Goal: Task Accomplishment & Management: Manage account settings

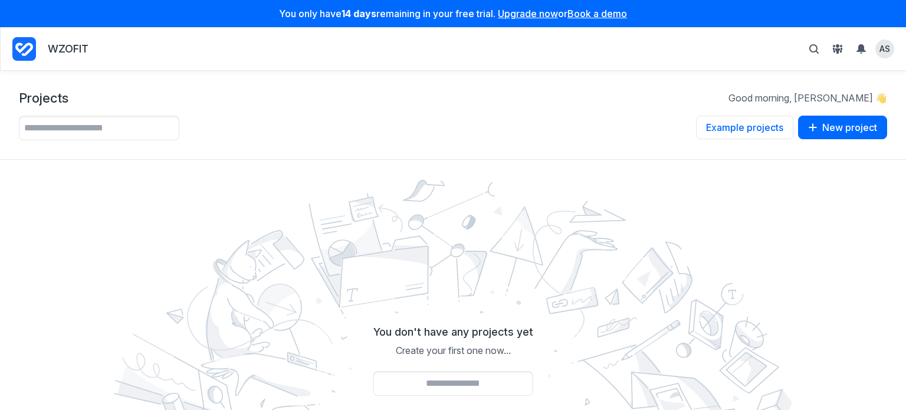
click at [832, 113] on div "Projects Good morning, [PERSON_NAME] 👋 Example projects Example projects View o…" at bounding box center [453, 115] width 906 height 89
click at [836, 119] on button "New project" at bounding box center [842, 128] width 89 height 24
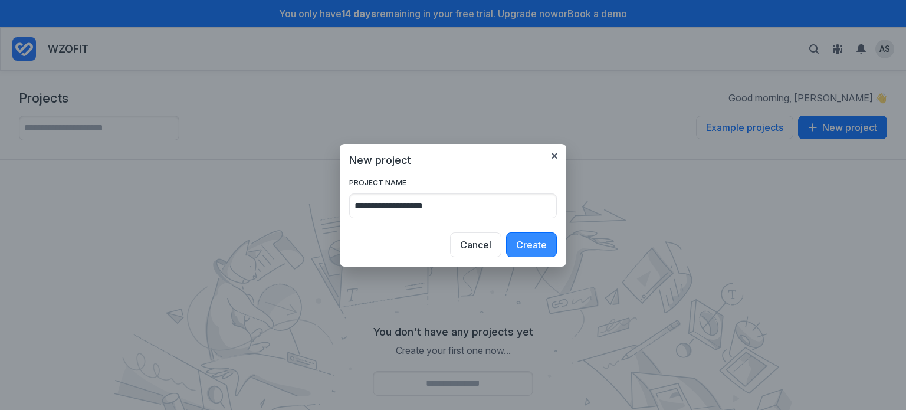
type input "**********"
click at [540, 249] on button "Create" at bounding box center [531, 244] width 51 height 25
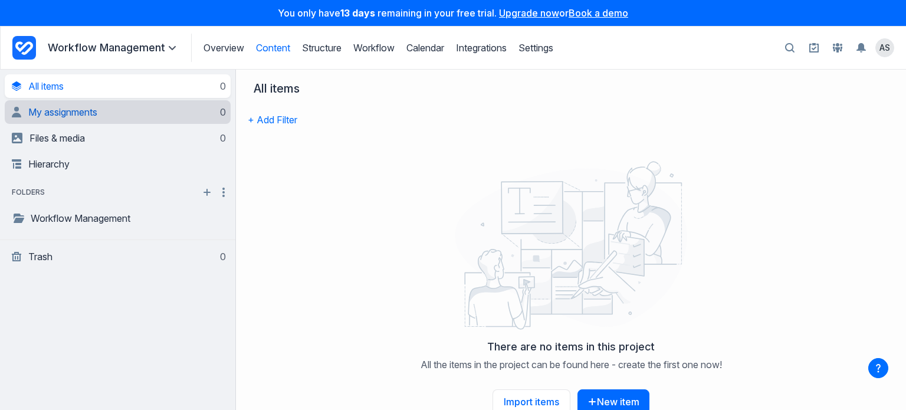
click at [104, 110] on link "My assignments 0" at bounding box center [119, 112] width 214 height 24
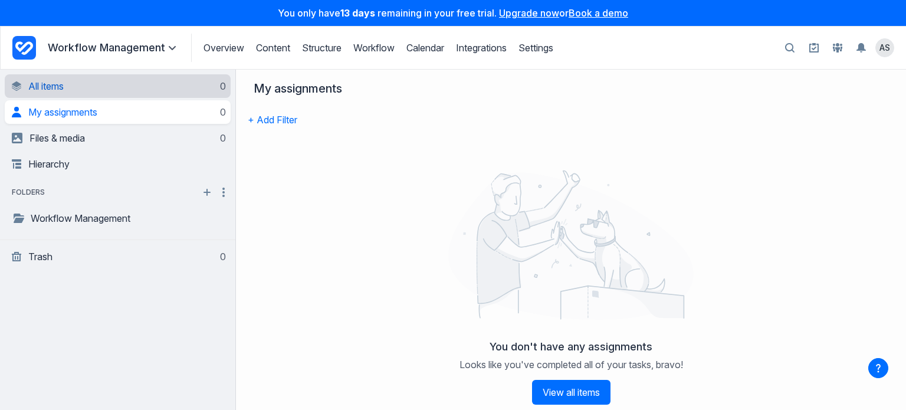
click at [107, 89] on link "All items 0" at bounding box center [119, 86] width 214 height 24
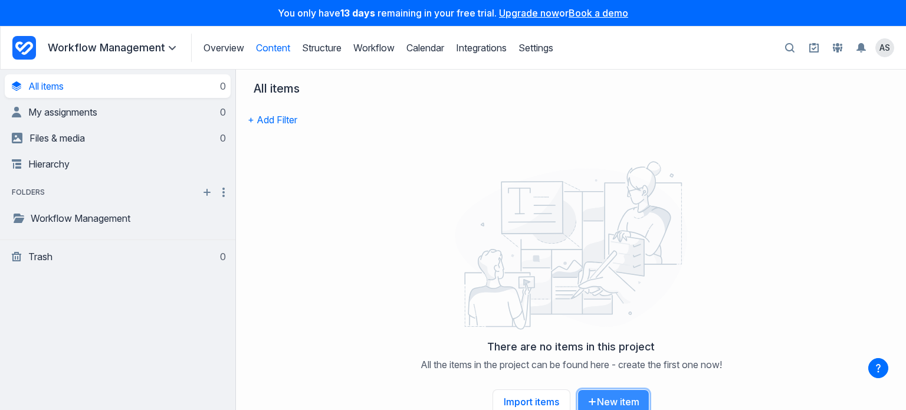
click at [619, 401] on button "New item" at bounding box center [613, 401] width 72 height 25
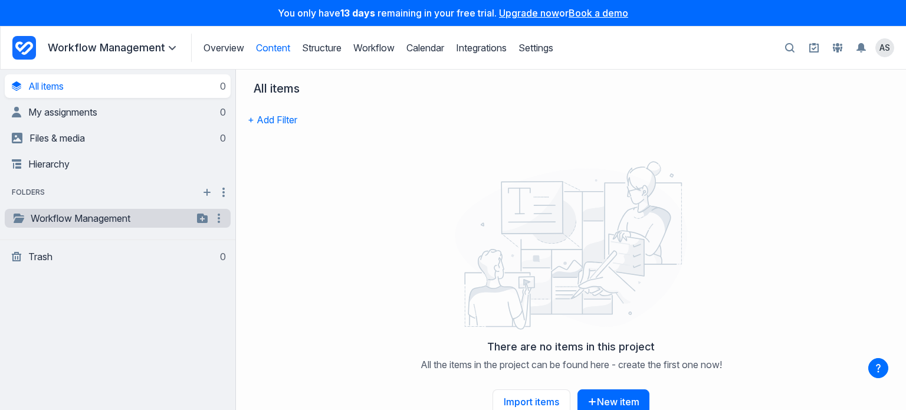
click at [115, 223] on link "Workflow Management" at bounding box center [102, 218] width 181 height 14
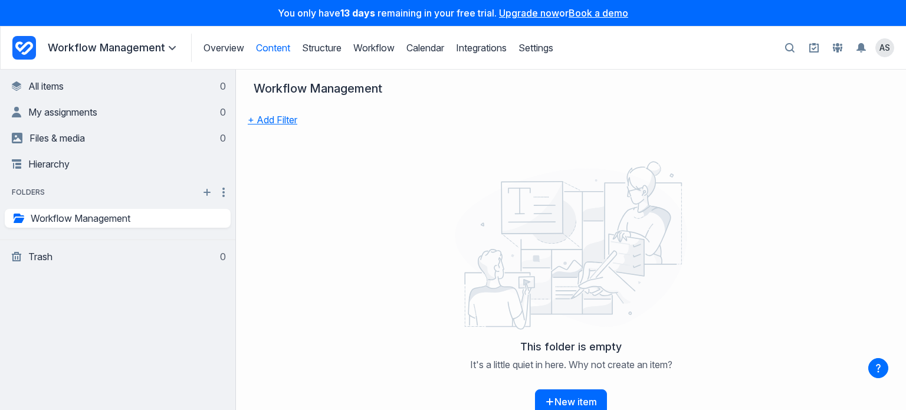
click at [272, 114] on button "+ Add Filter" at bounding box center [273, 119] width 50 height 25
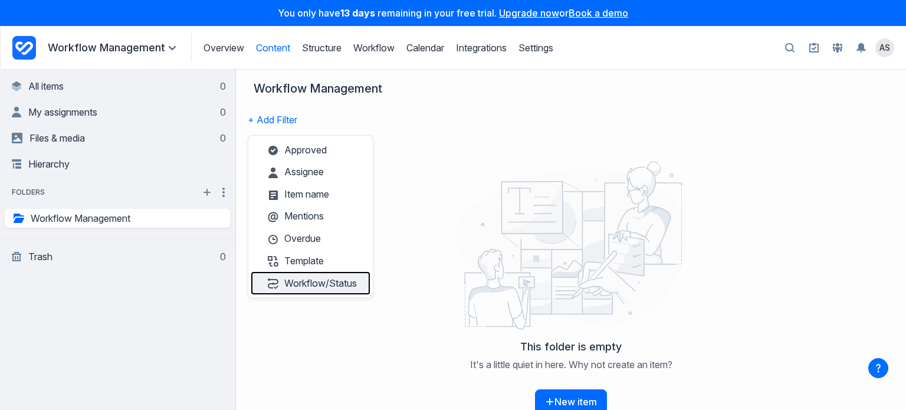
click at [308, 281] on button "Workflow/Status" at bounding box center [310, 283] width 119 height 22
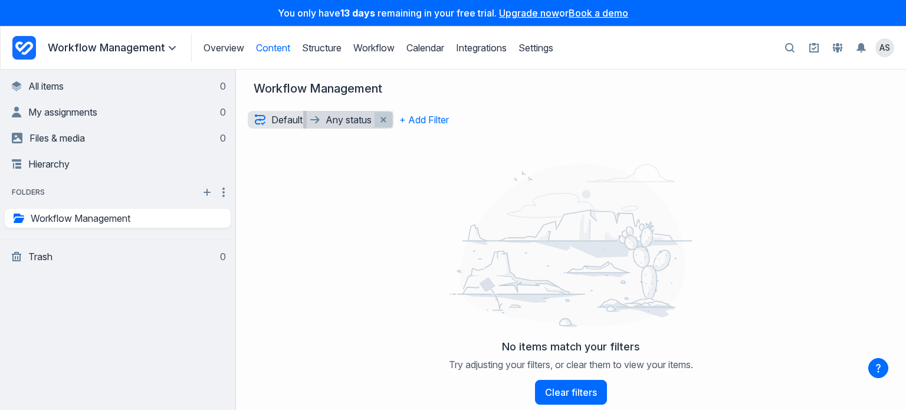
click at [382, 122] on icon "Remove workflow and status filter filter" at bounding box center [382, 119] width 5 height 5
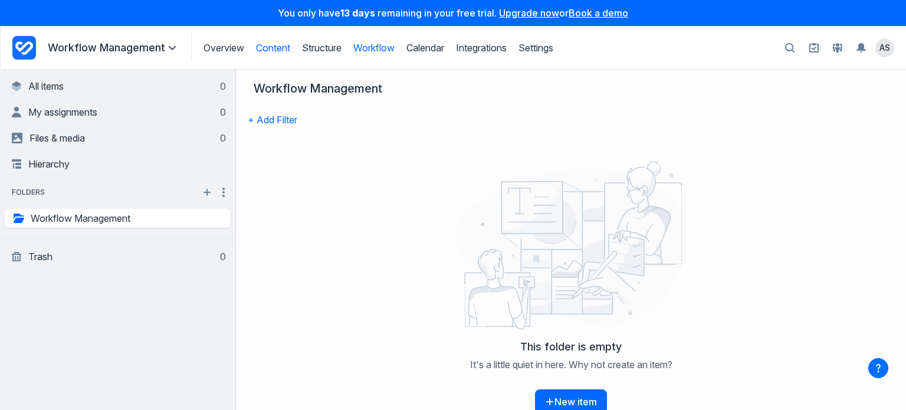
click at [389, 45] on link "Workflow" at bounding box center [373, 48] width 41 height 12
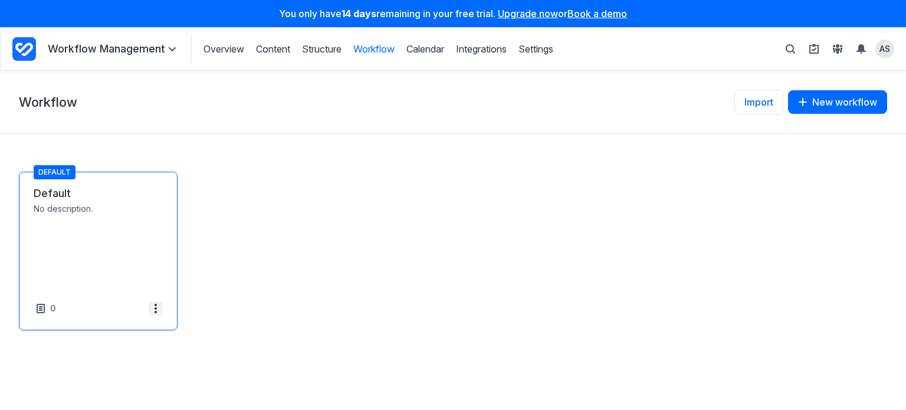
click at [158, 307] on icon at bounding box center [155, 308] width 9 height 9
click at [219, 301] on div "**********" at bounding box center [453, 251] width 868 height 159
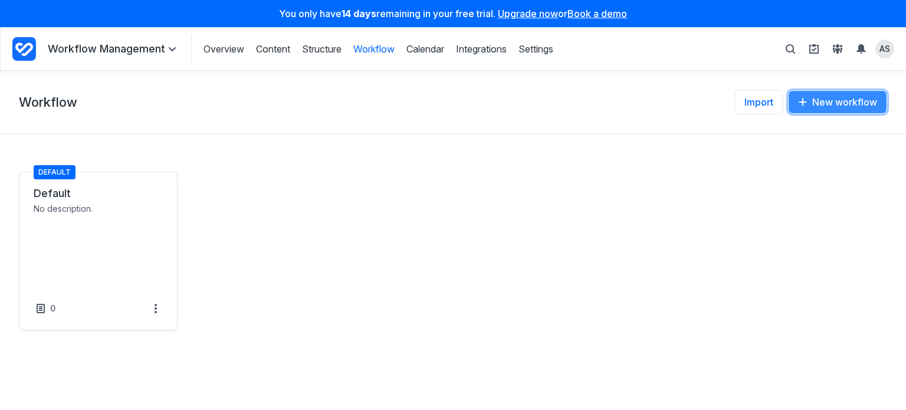
click at [818, 108] on button "New workflow" at bounding box center [837, 102] width 99 height 24
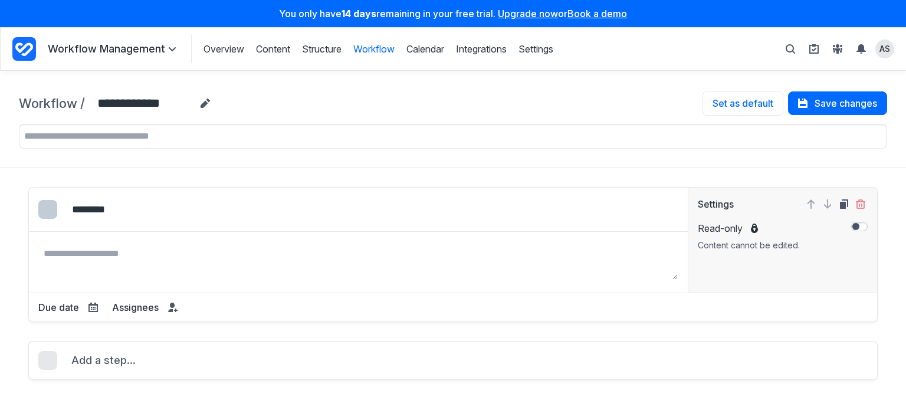
select select "*****"
click at [64, 314] on div "Due date Dynamic Fixed Duration value * Select the period of time **** ***** **…" at bounding box center [70, 307] width 64 height 19
click at [144, 304] on h3 "Assignees" at bounding box center [135, 307] width 47 height 14
click at [144, 308] on h3 "Assignees" at bounding box center [135, 307] width 47 height 14
click at [168, 311] on icon at bounding box center [172, 307] width 9 height 9
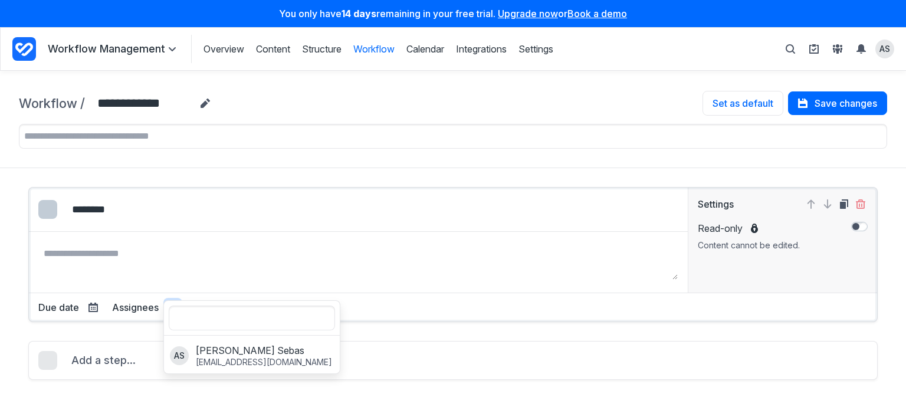
click at [752, 288] on div "Settings Read-only Content cannot be edited." at bounding box center [782, 240] width 189 height 105
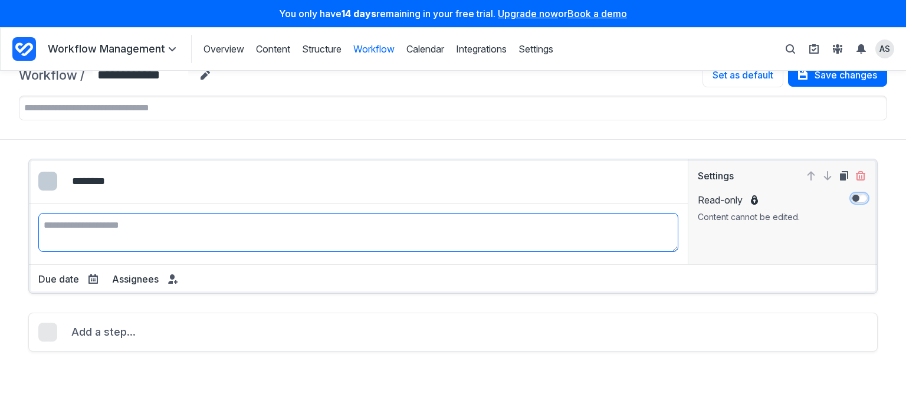
scroll to position [44, 0]
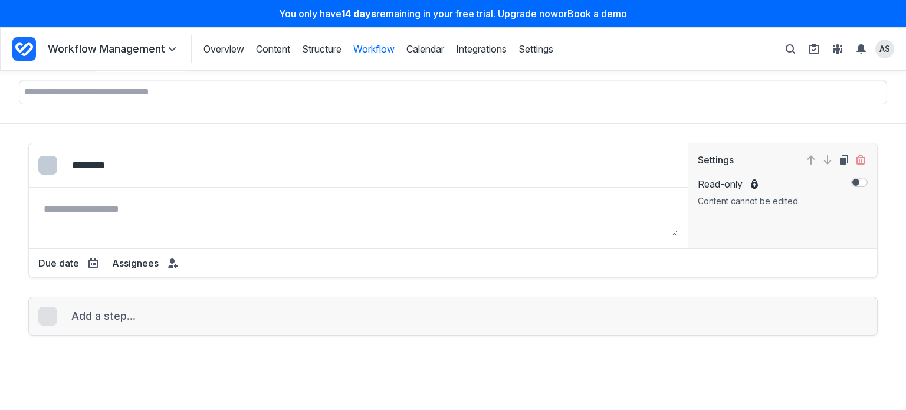
click at [187, 311] on button "Add a step..." at bounding box center [452, 316] width 849 height 39
select select "*****"
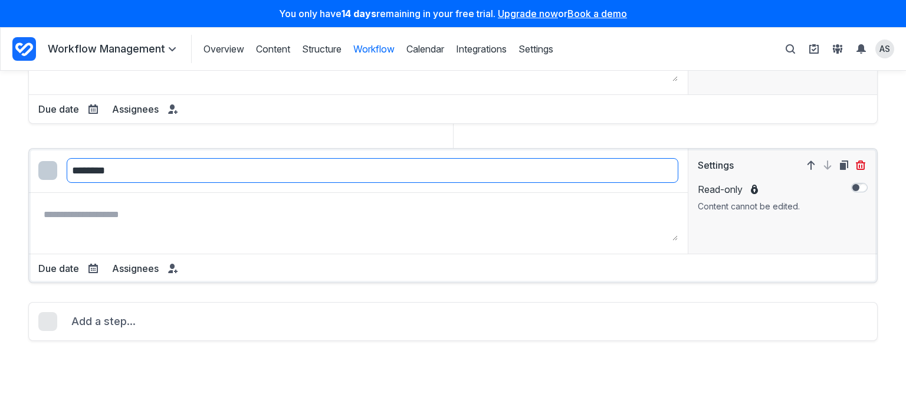
scroll to position [203, 0]
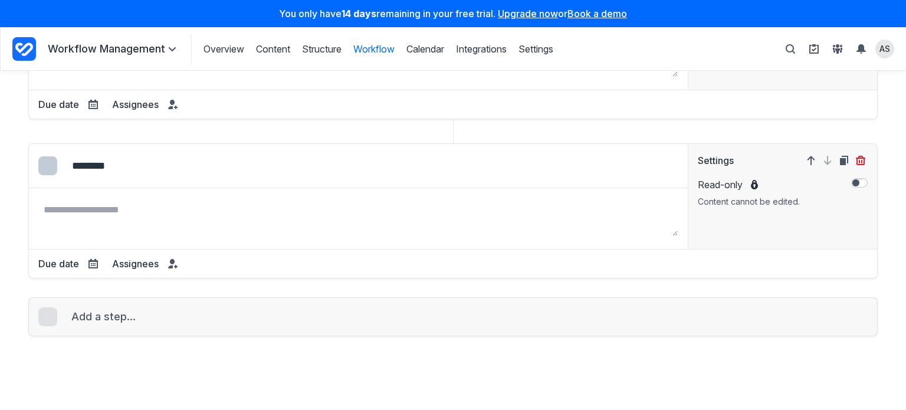
click at [204, 304] on button "Add a step..." at bounding box center [452, 316] width 849 height 39
select select "*****"
click at [104, 313] on span "Add a step..." at bounding box center [103, 317] width 64 height 17
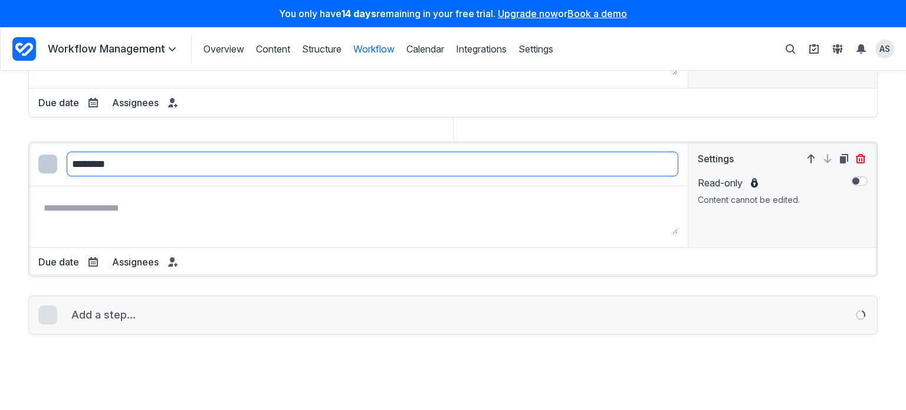
select select "*****"
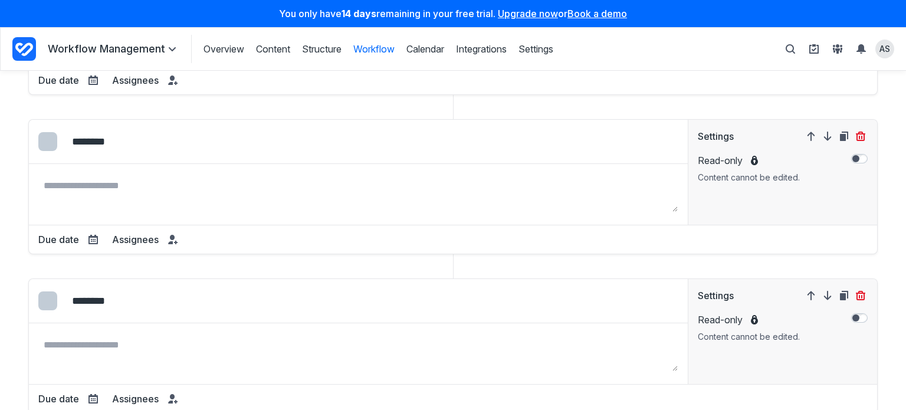
scroll to position [226, 0]
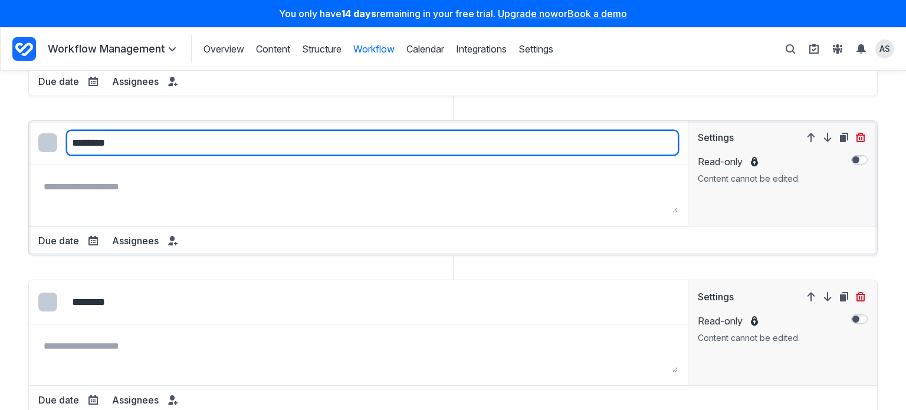
click at [90, 149] on input "********" at bounding box center [372, 142] width 611 height 25
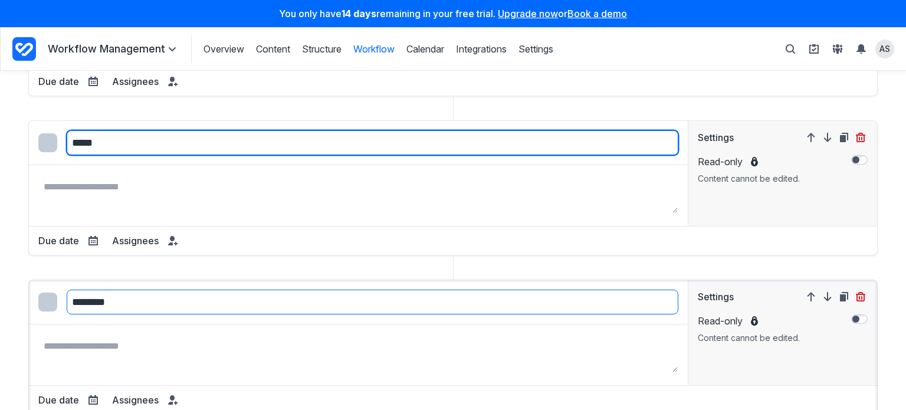
type input "*****"
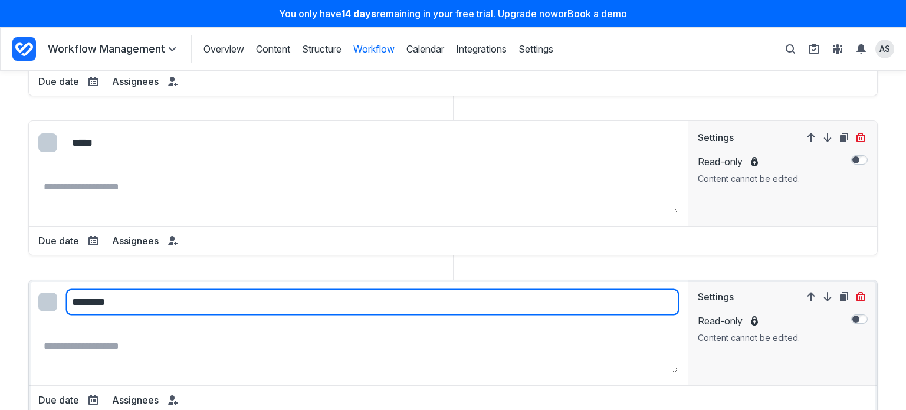
click at [106, 297] on input "********" at bounding box center [372, 302] width 611 height 25
drag, startPoint x: 124, startPoint y: 297, endPoint x: 51, endPoint y: 299, distance: 73.7
click at [51, 299] on div "Edit colour Select colour: #338BFF Select colour: #FADA38 Select colour: #EB475…" at bounding box center [358, 302] width 659 height 25
type input "*"
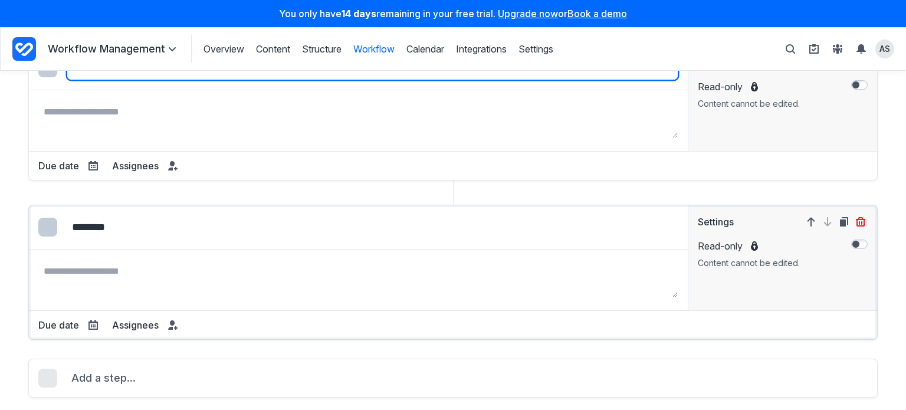
scroll to position [462, 0]
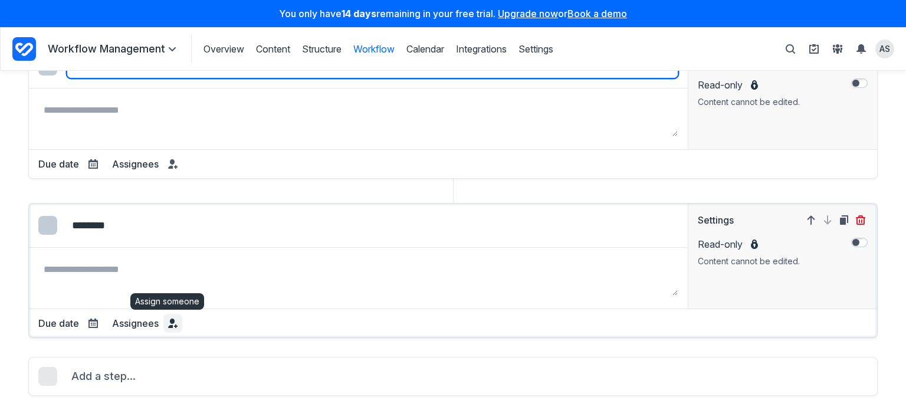
click at [170, 320] on icon at bounding box center [172, 322] width 9 height 9
type input "*********"
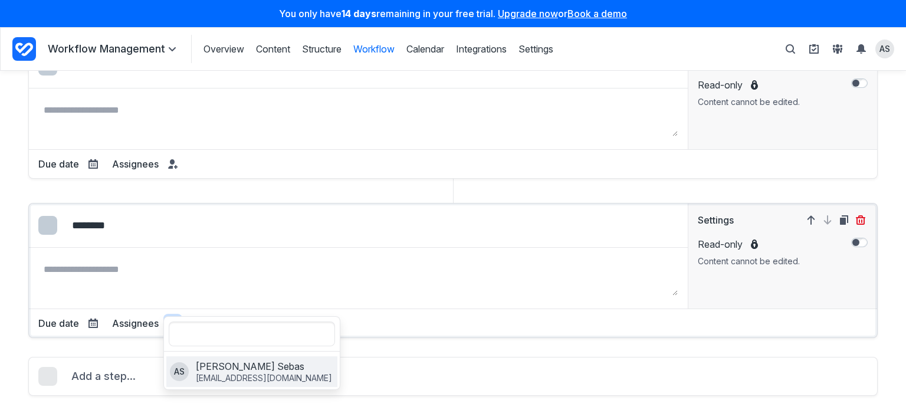
click at [216, 366] on p "Antony Sebas" at bounding box center [264, 366] width 136 height 13
click at [415, 326] on div "Edit colour Select colour: #338BFF Select colour: #FADA38 Select colour: #EB475…" at bounding box center [452, 270] width 849 height 135
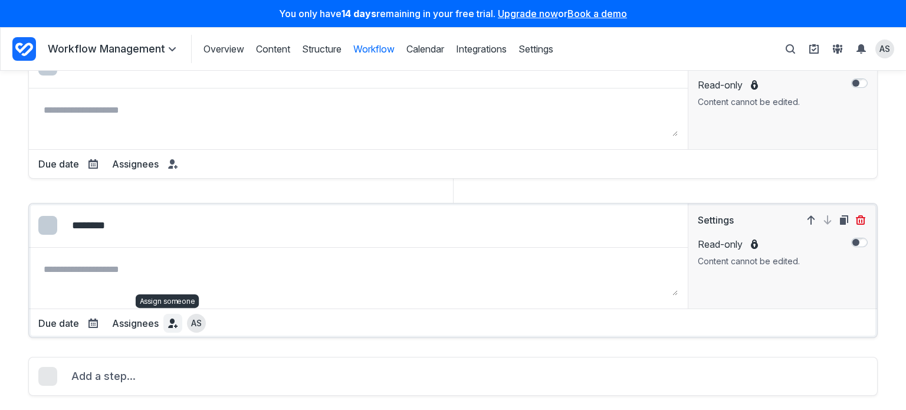
click at [166, 327] on span at bounding box center [173, 323] width 14 height 14
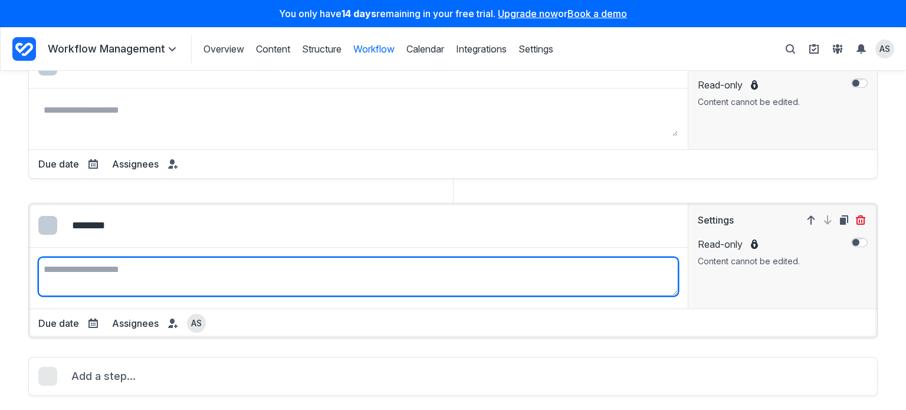
click at [409, 284] on textarea "Workflow step description" at bounding box center [358, 276] width 640 height 39
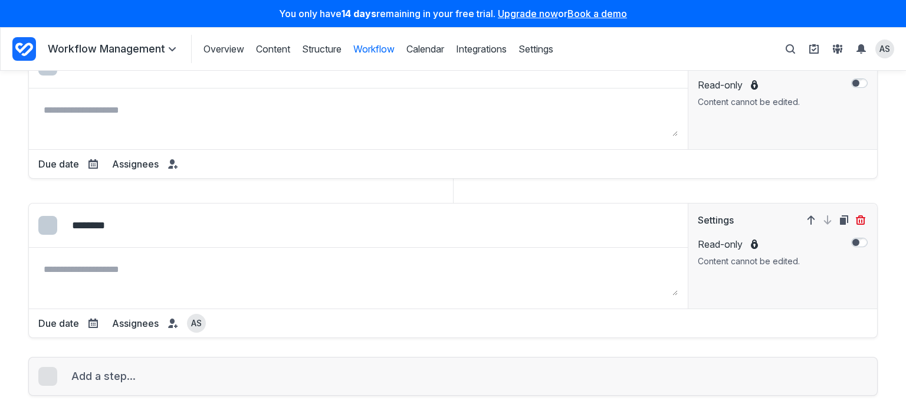
click at [118, 373] on span "Add a step..." at bounding box center [103, 376] width 64 height 17
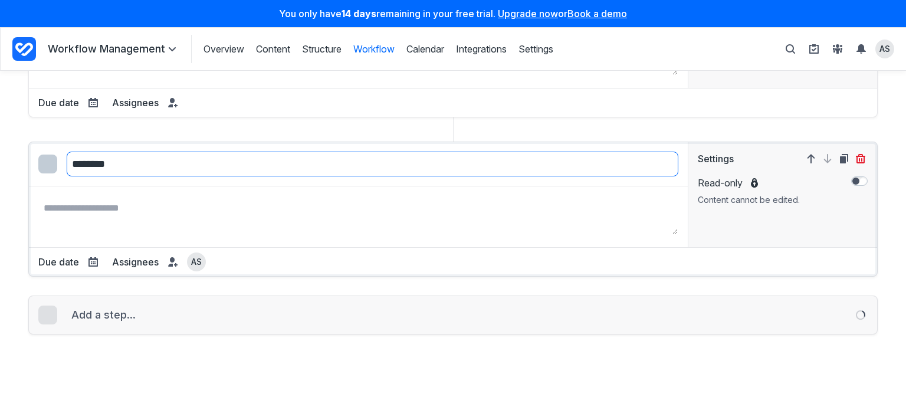
select select "*****"
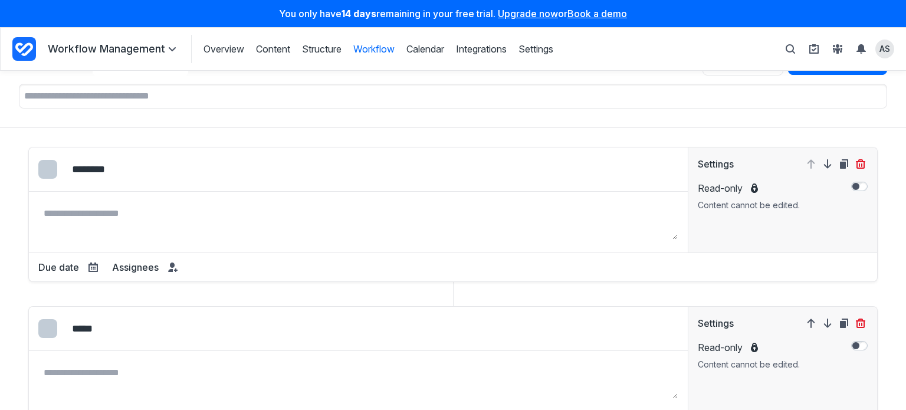
scroll to position [0, 0]
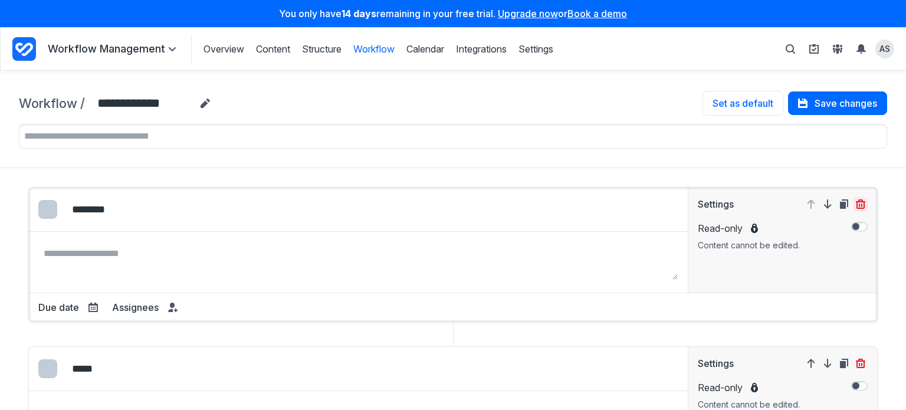
click at [856, 206] on icon "Delete step" at bounding box center [860, 203] width 9 height 9
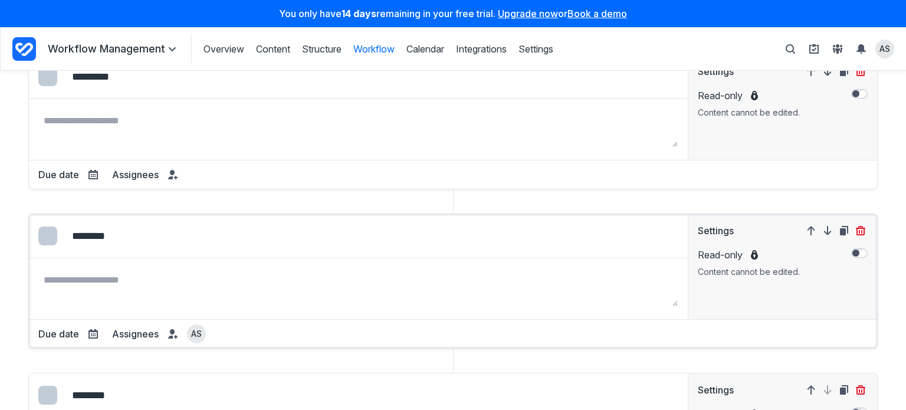
scroll to position [295, 0]
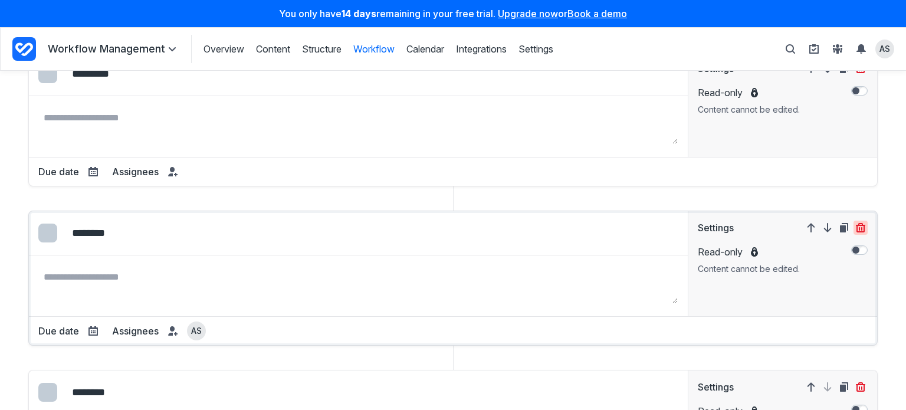
click at [858, 232] on span "Delete step" at bounding box center [860, 228] width 14 height 14
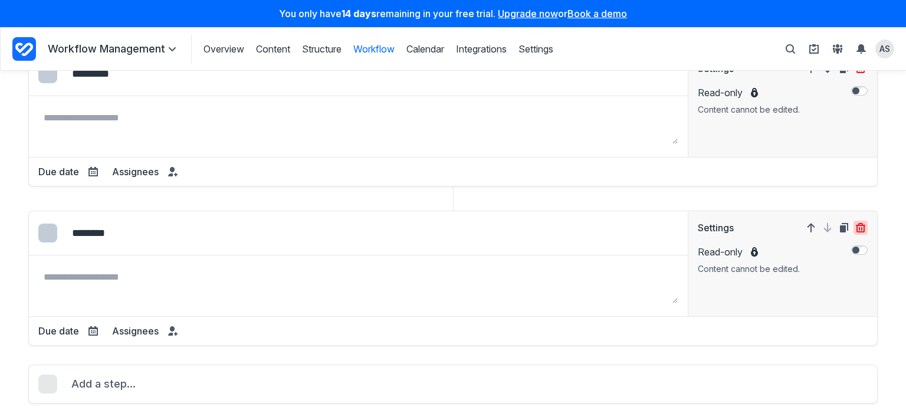
click at [858, 232] on span "Delete step" at bounding box center [860, 228] width 14 height 14
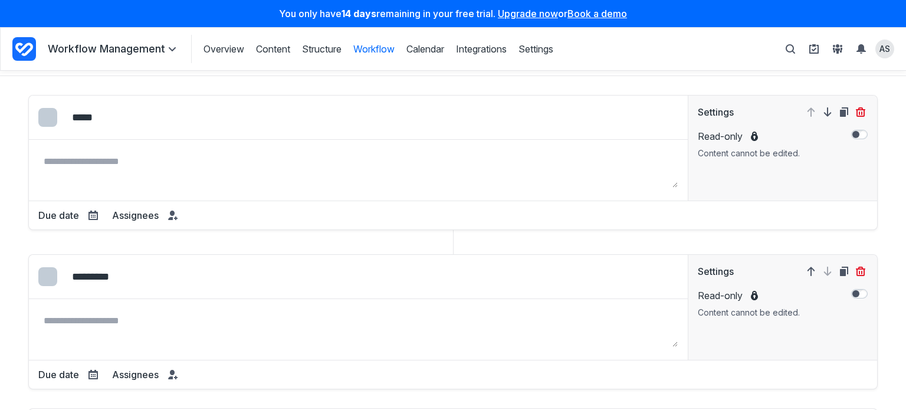
scroll to position [85, 0]
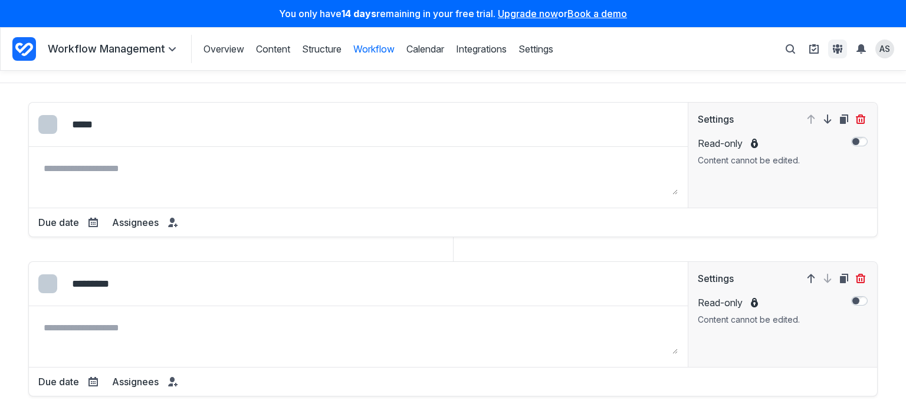
click at [840, 53] on icon "View People & Groups" at bounding box center [837, 48] width 9 height 9
click at [821, 50] on button "View set up guide" at bounding box center [813, 49] width 19 height 19
click at [216, 47] on link "Overview" at bounding box center [223, 48] width 41 height 13
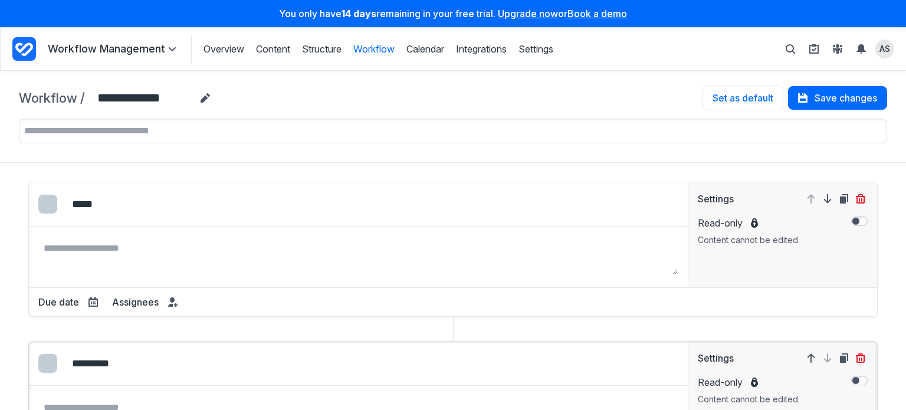
scroll to position [0, 0]
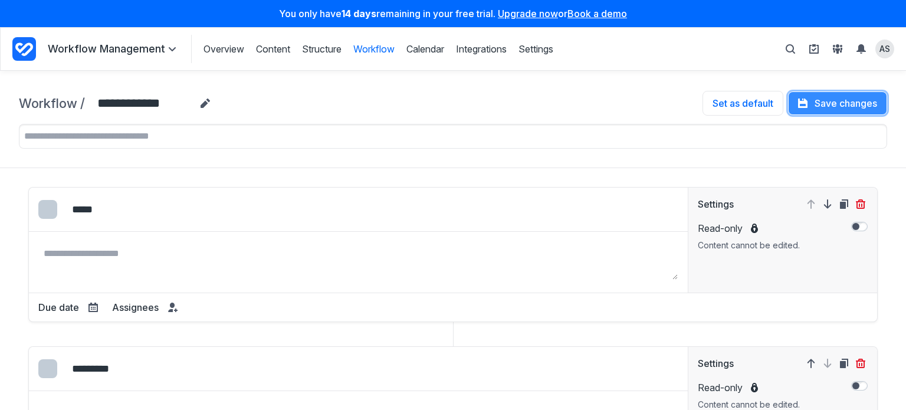
click at [798, 103] on icon "submit" at bounding box center [802, 102] width 9 height 9
click at [172, 40] on div "Overview Structure Workflow Calendar Integrations Settings Workflow Management …" at bounding box center [282, 49] width 541 height 28
click at [162, 53] on p "Workflow Management" at bounding box center [113, 49] width 131 height 15
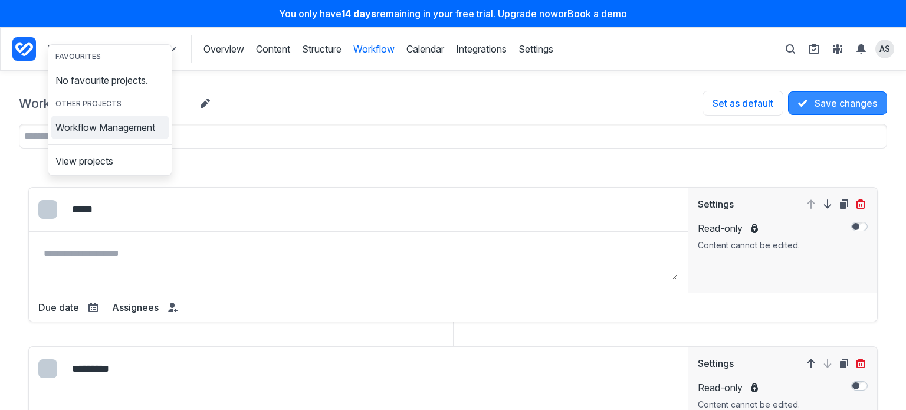
click at [89, 130] on span "Workflow Management" at bounding box center [105, 127] width 100 height 9
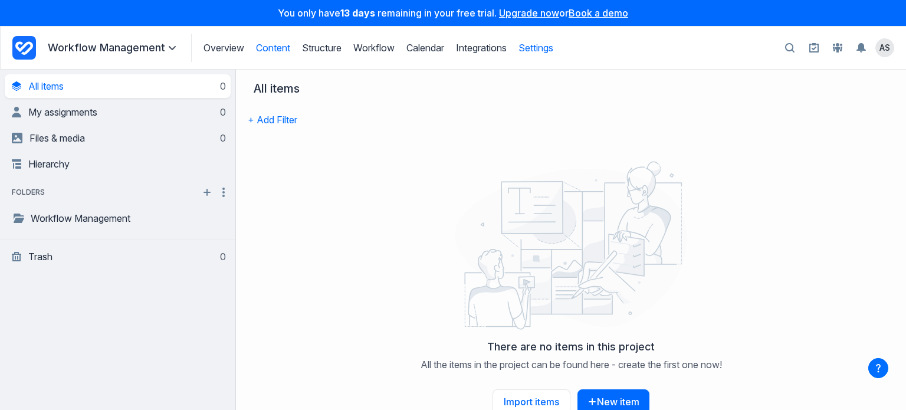
click at [546, 45] on link "Settings" at bounding box center [535, 48] width 35 height 12
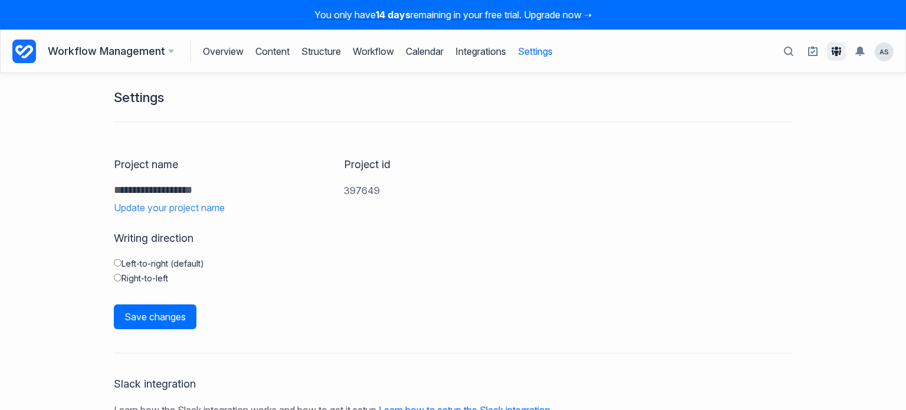
click at [833, 53] on icon at bounding box center [835, 51] width 9 height 9
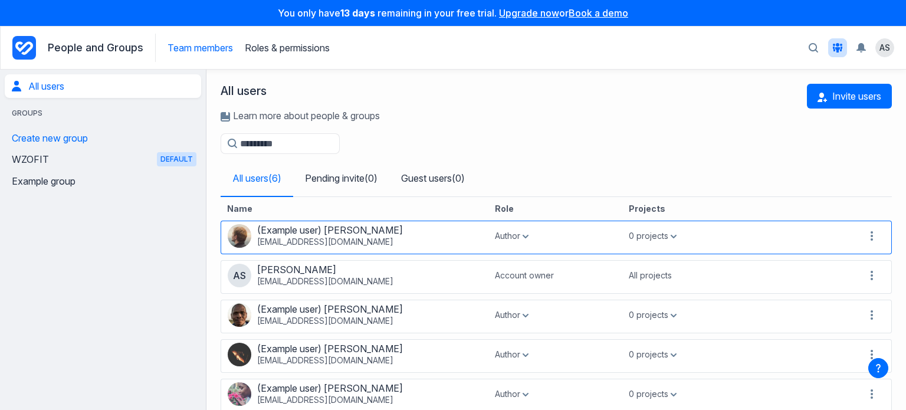
click at [379, 245] on span "[EMAIL_ADDRESS][DOMAIN_NAME]" at bounding box center [345, 242] width 177 height 12
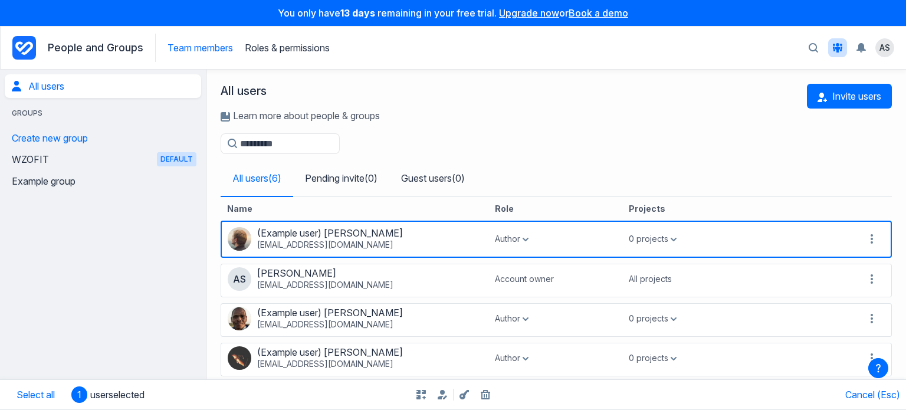
click at [864, 244] on icon "button" at bounding box center [871, 239] width 14 height 14
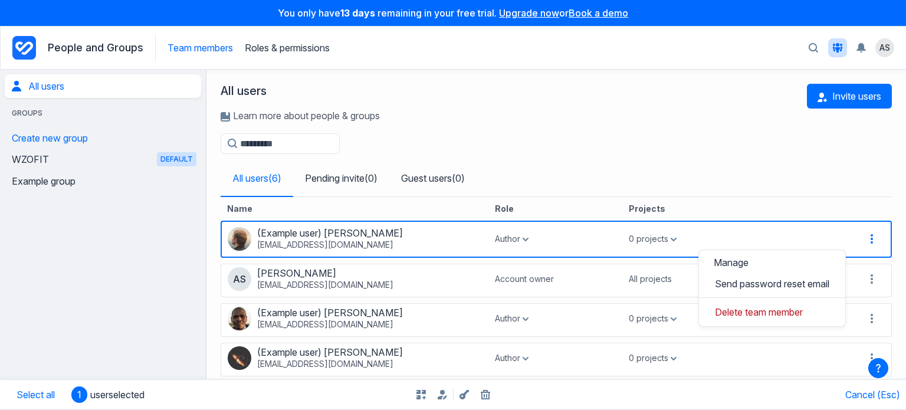
click at [698, 149] on div "All users Learn more about people & groups Invite users Filter users All users …" at bounding box center [555, 133] width 699 height 127
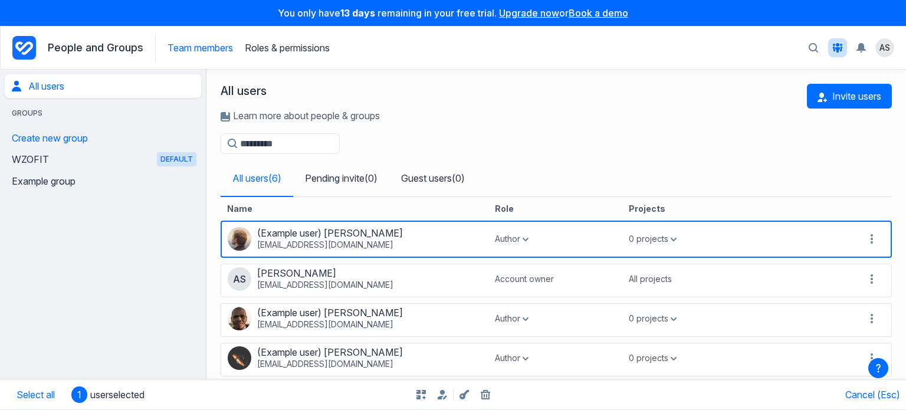
click at [660, 239] on div "0 projects" at bounding box center [653, 239] width 48 height 12
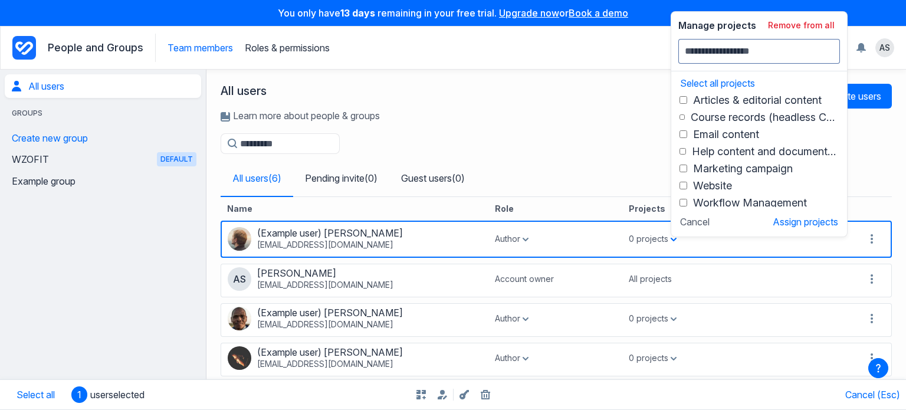
scroll to position [5, 0]
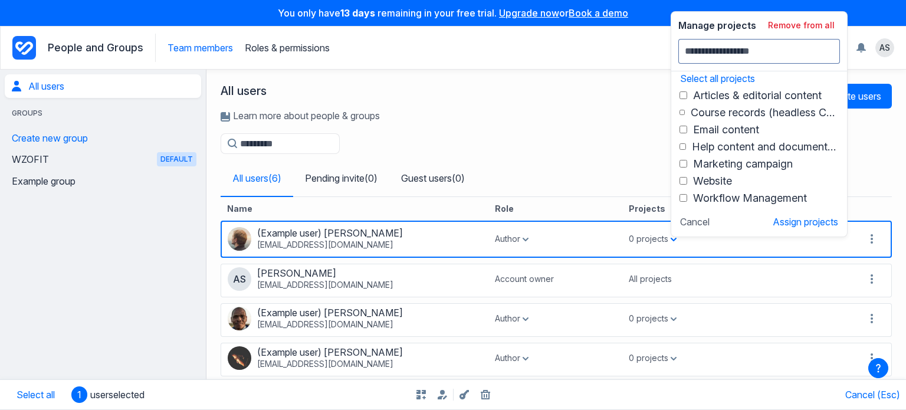
click at [728, 199] on span "Workflow Management" at bounding box center [750, 198] width 114 height 12
click at [793, 222] on button "Assign projects" at bounding box center [804, 222] width 65 height 12
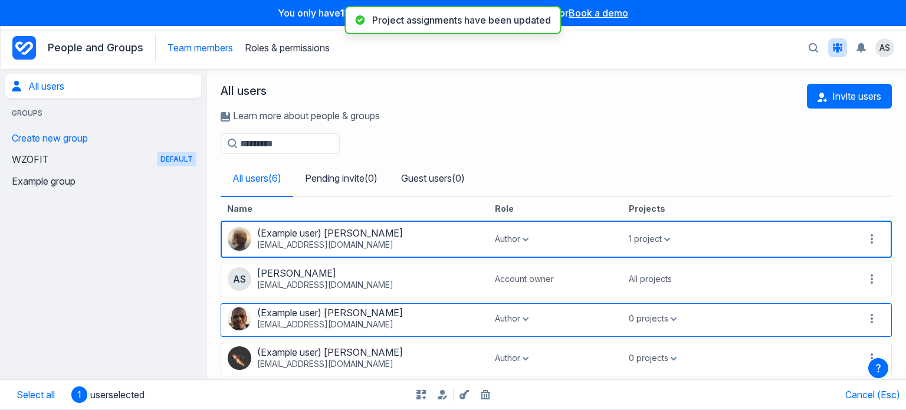
click at [662, 321] on div "0 projects" at bounding box center [653, 319] width 48 height 12
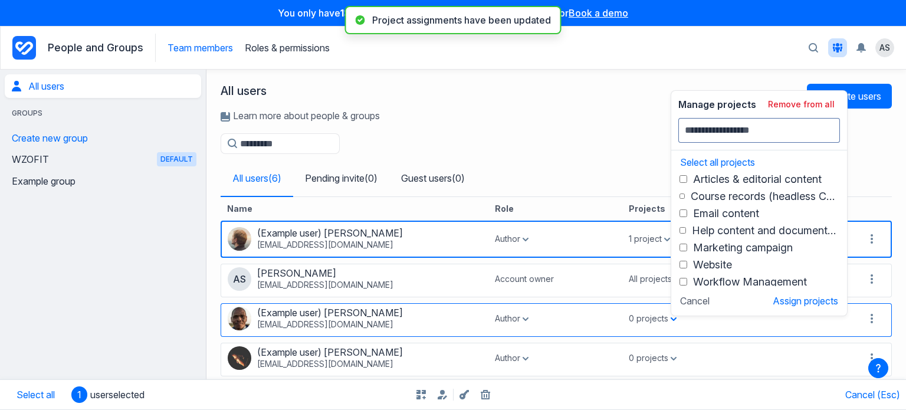
click at [724, 282] on span "Workflow Management" at bounding box center [750, 281] width 114 height 12
click at [804, 295] on button "Assign projects" at bounding box center [804, 301] width 65 height 12
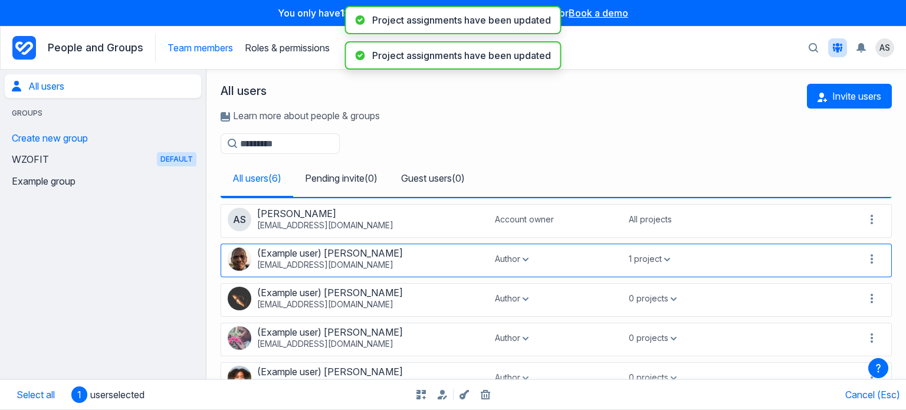
scroll to position [61, 0]
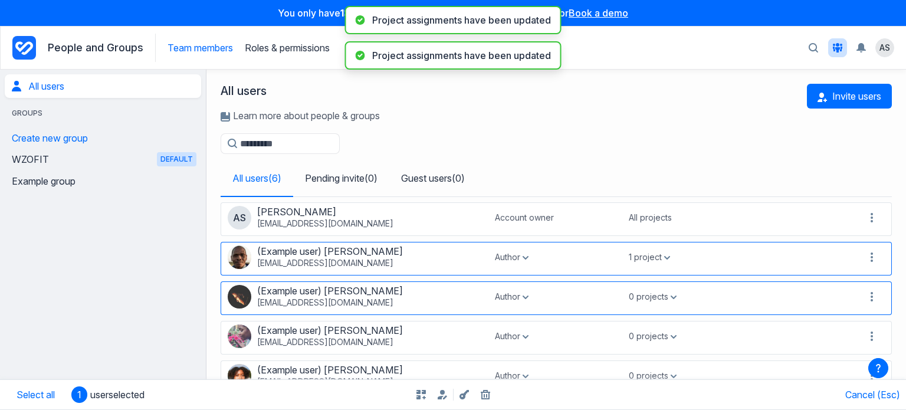
click at [639, 291] on div "0 projects" at bounding box center [653, 297] width 48 height 12
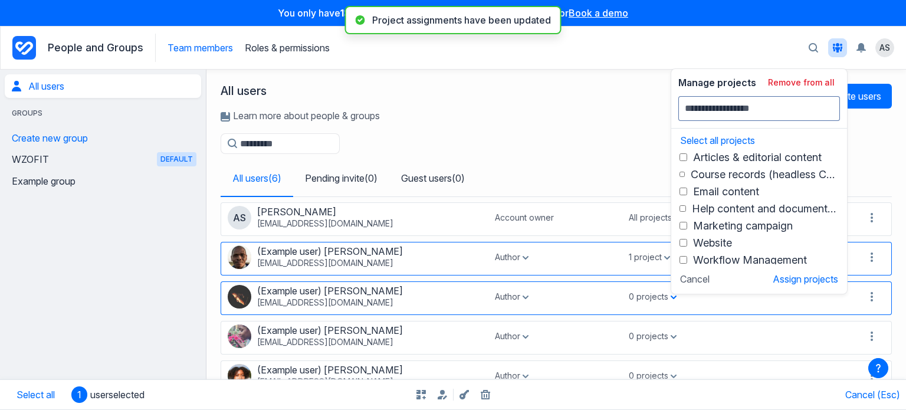
click at [711, 264] on footer "Assign projects Cancel" at bounding box center [759, 278] width 176 height 29
click at [758, 257] on span "Workflow Management" at bounding box center [750, 260] width 114 height 12
click at [793, 275] on button "Assign projects" at bounding box center [804, 279] width 65 height 12
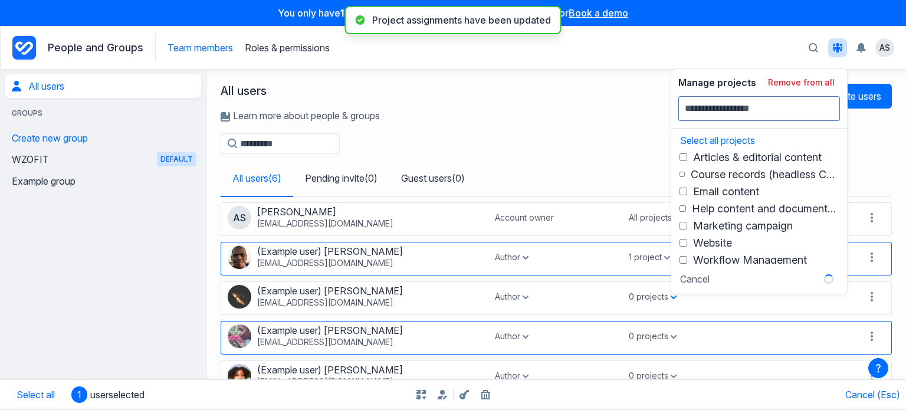
click at [668, 331] on div "0 projects" at bounding box center [653, 336] width 48 height 12
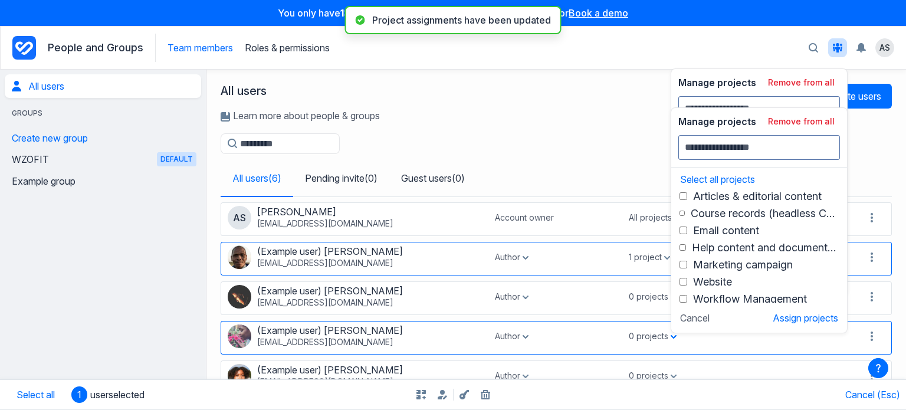
click at [709, 299] on span "Workflow Management" at bounding box center [750, 298] width 114 height 12
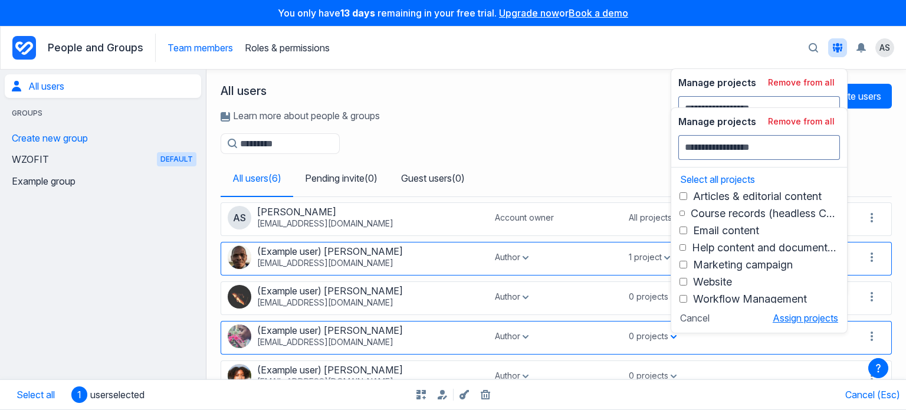
click at [797, 313] on button "Assign projects" at bounding box center [804, 318] width 65 height 12
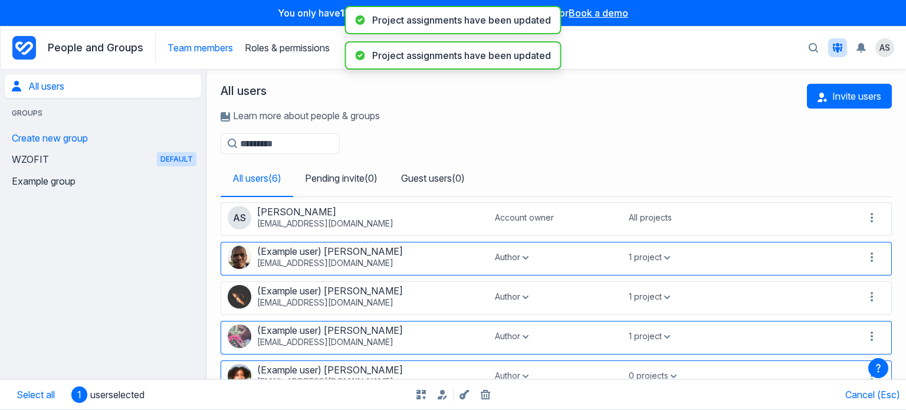
click at [640, 372] on div "0 projects" at bounding box center [653, 376] width 48 height 12
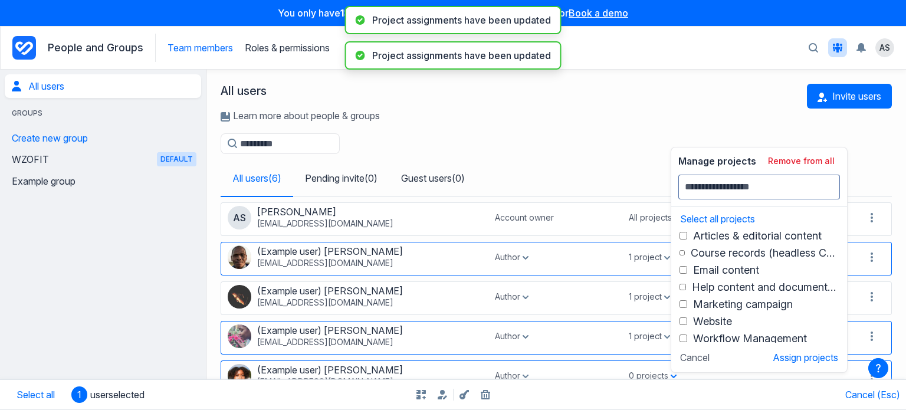
click at [744, 343] on footer "Assign projects Cancel" at bounding box center [759, 357] width 176 height 29
click at [712, 331] on div "Select all projects Articles & editorial content Course records (headless CMS e…" at bounding box center [759, 275] width 176 height 136
click at [814, 351] on button "Assign projects" at bounding box center [804, 357] width 65 height 12
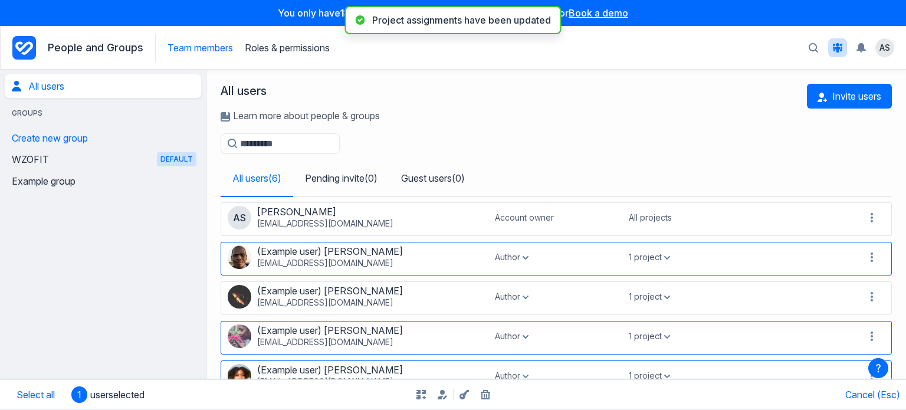
click at [52, 88] on link "All users" at bounding box center [104, 86] width 185 height 24
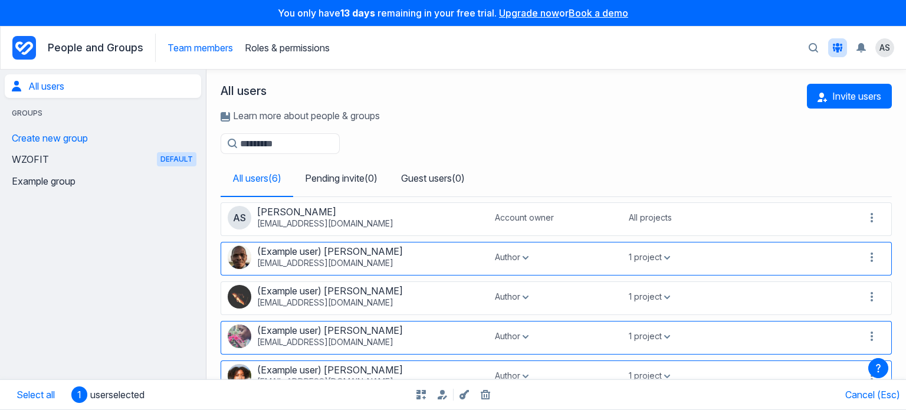
click at [17, 46] on icon "Project Dashboard" at bounding box center [24, 48] width 18 height 14
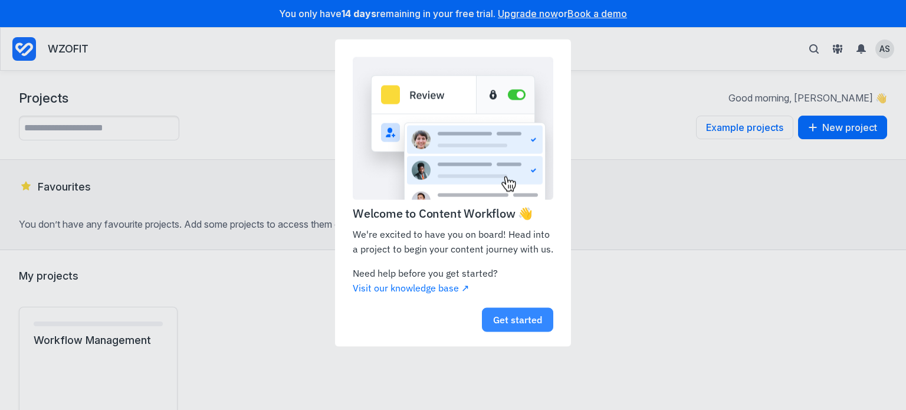
click at [507, 323] on link "Get started" at bounding box center [517, 319] width 71 height 24
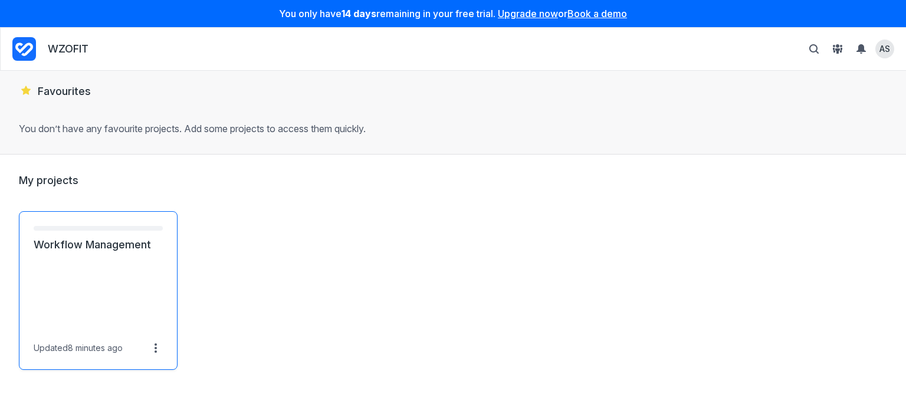
scroll to position [109, 0]
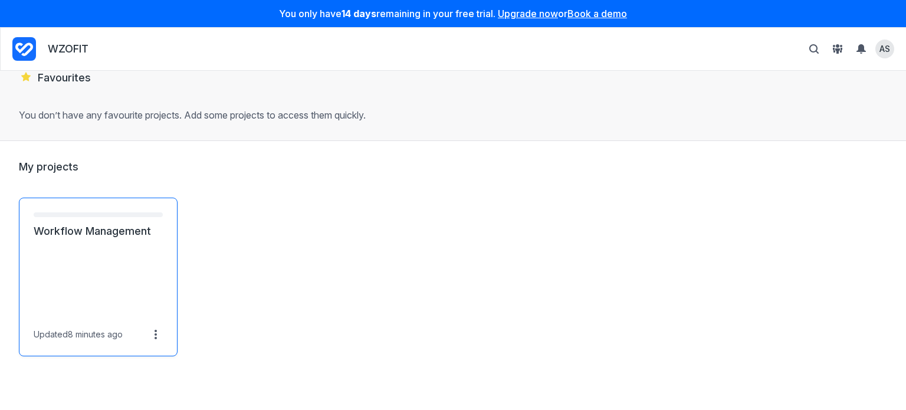
click at [122, 238] on link "Workflow Management" at bounding box center [98, 231] width 129 height 14
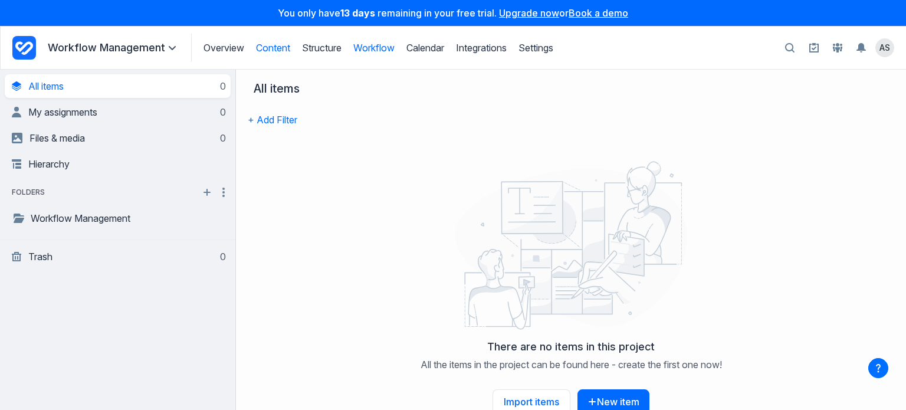
click at [375, 47] on link "Workflow" at bounding box center [373, 48] width 41 height 12
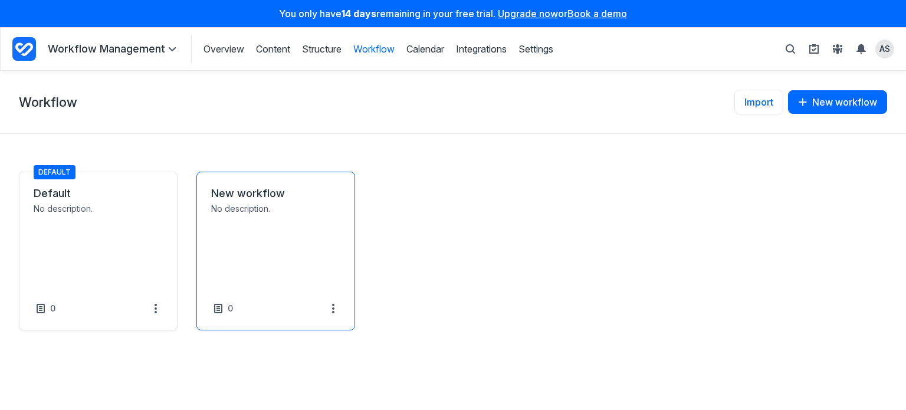
click at [317, 200] on link "New workflow" at bounding box center [275, 193] width 129 height 14
select select "*****"
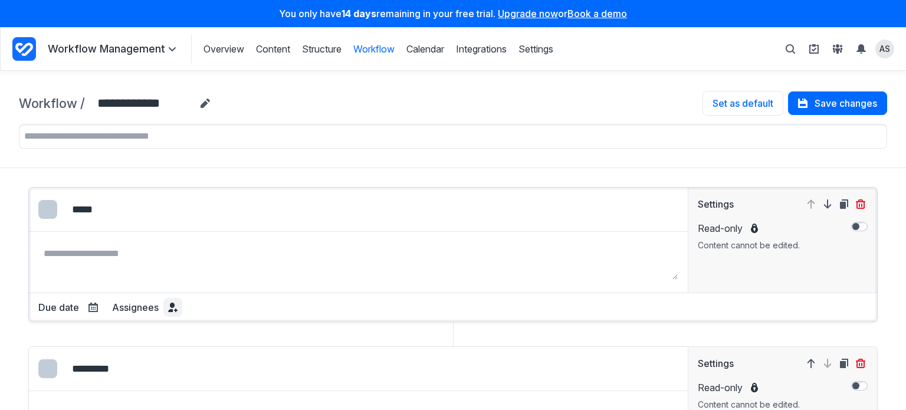
click at [168, 310] on icon at bounding box center [170, 310] width 5 height 3
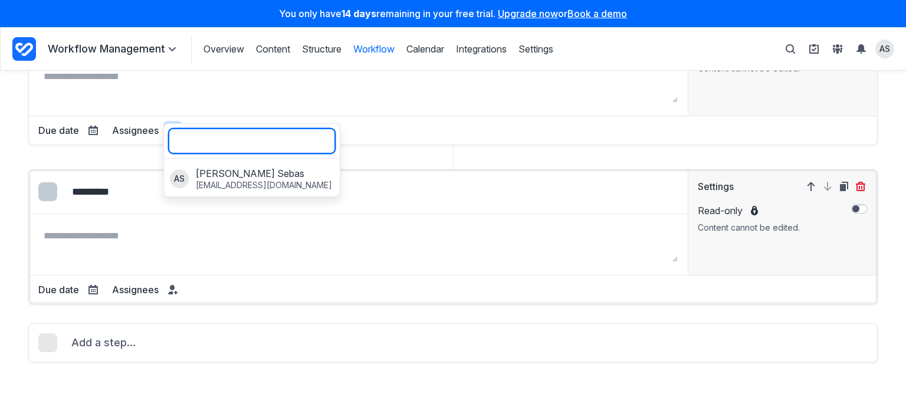
scroll to position [118, 0]
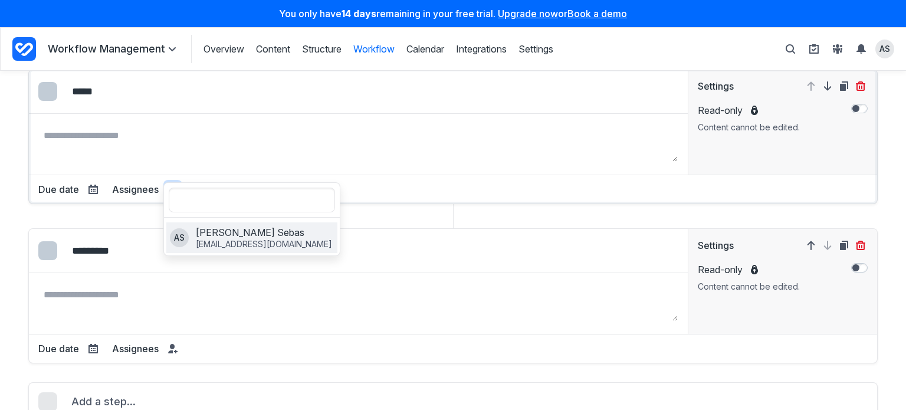
click at [226, 248] on label "AS Antony Sebas antonysebas@wzofit.com" at bounding box center [251, 237] width 171 height 31
click at [368, 194] on div "Edit colour Select colour: #338BFF Select colour: #FADA38 Select colour: #EB475…" at bounding box center [452, 136] width 849 height 135
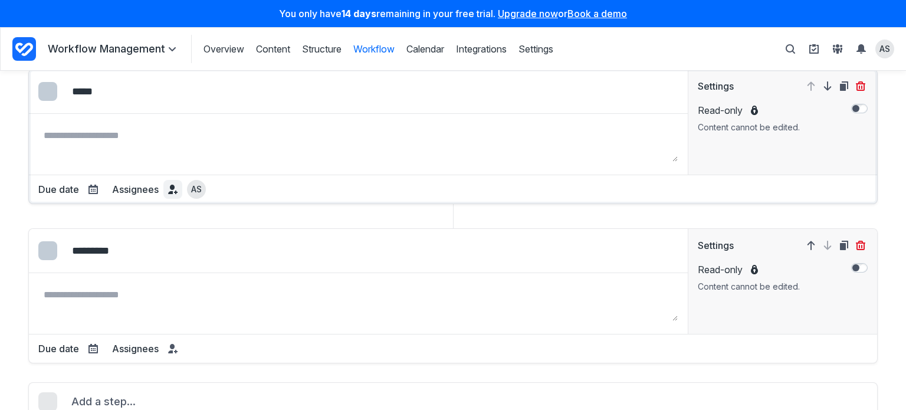
click at [170, 186] on icon at bounding box center [172, 187] width 5 height 5
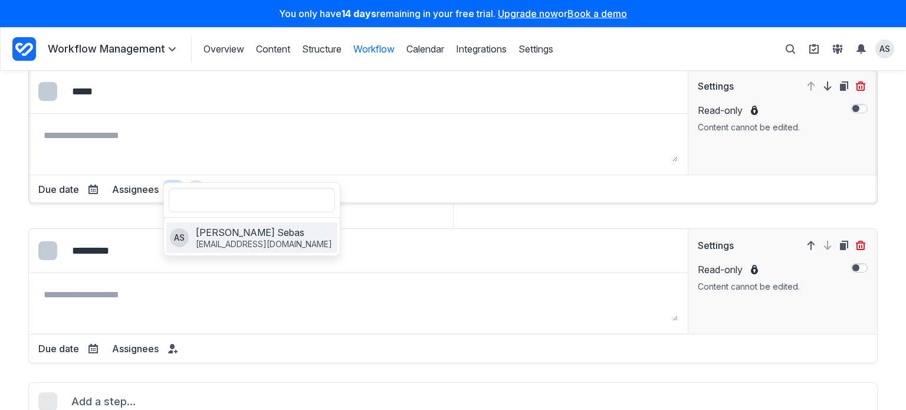
click at [200, 228] on p "Antony Sebas" at bounding box center [264, 232] width 136 height 13
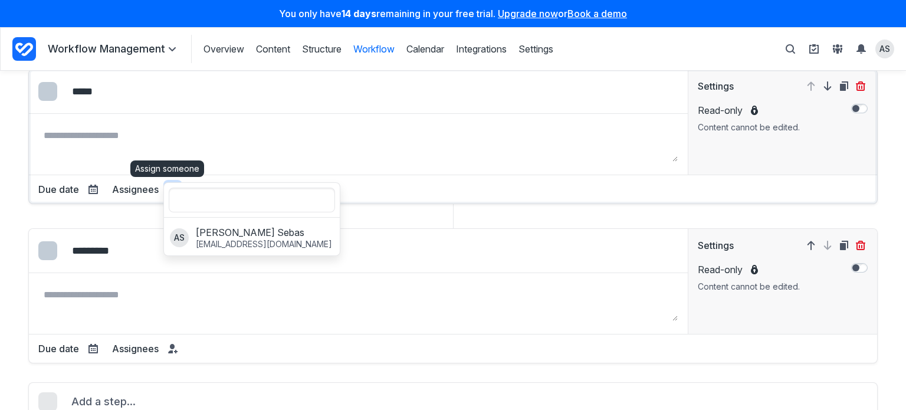
click at [377, 189] on div "Due date Dynamic Fixed Duration value * Select the period of time **** ***** **…" at bounding box center [453, 184] width 848 height 19
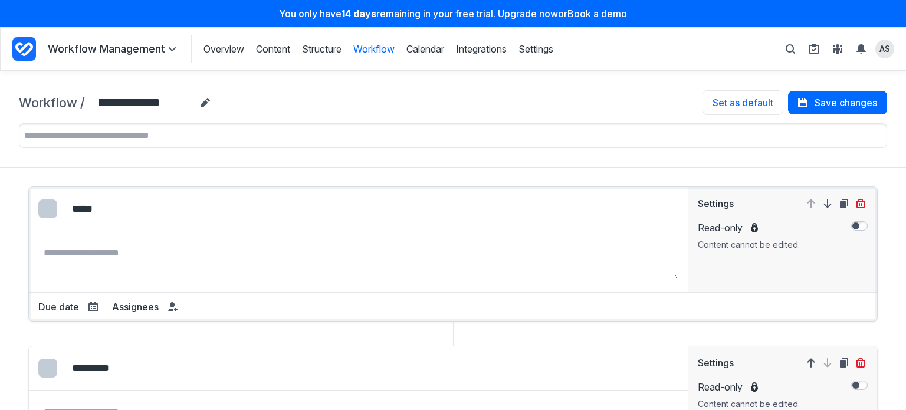
scroll to position [0, 0]
click at [823, 101] on button "Save changes" at bounding box center [837, 103] width 99 height 24
click at [838, 51] on icon "View People & Groups" at bounding box center [837, 50] width 5 height 5
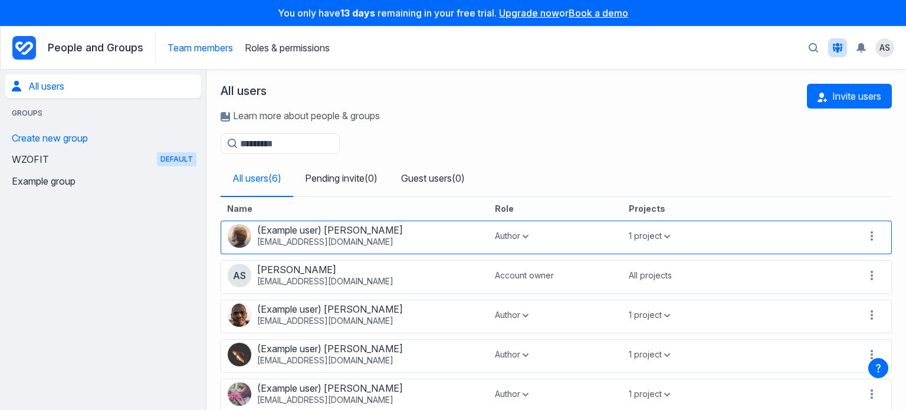
click at [650, 234] on div "1 project" at bounding box center [649, 236] width 41 height 12
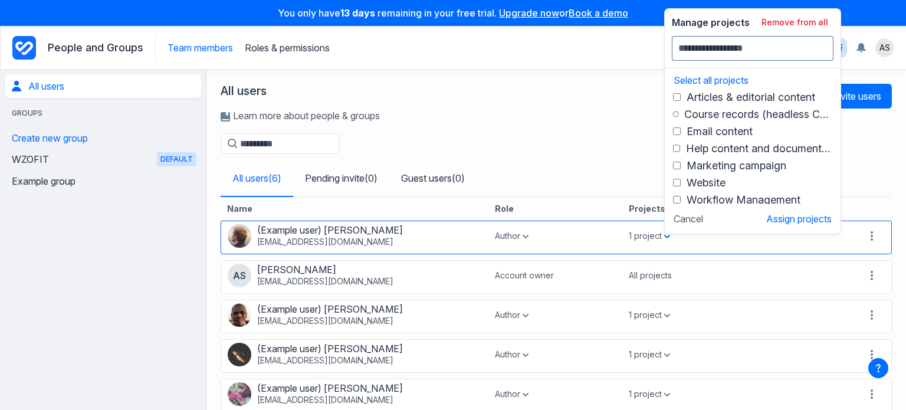
scroll to position [5, 0]
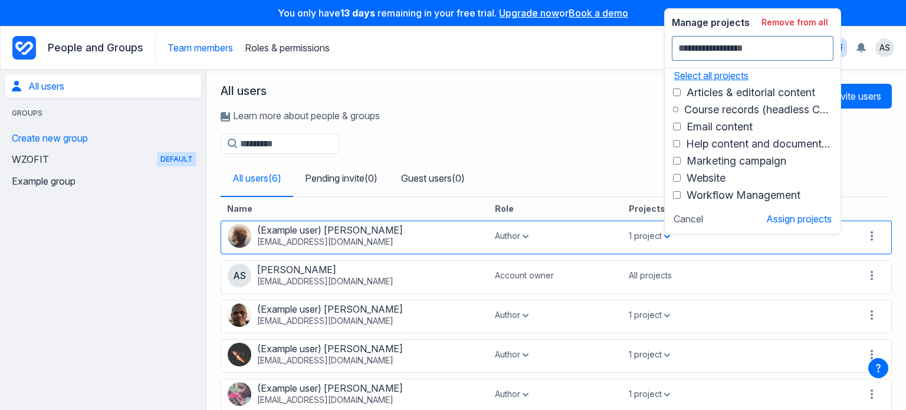
click at [724, 71] on button "Select all projects" at bounding box center [708, 76] width 81 height 12
click at [808, 218] on button "Assign projects" at bounding box center [798, 219] width 65 height 12
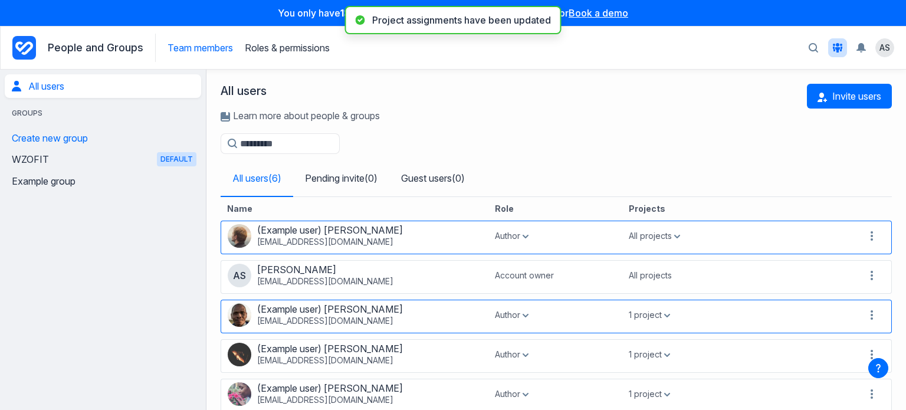
click at [651, 305] on div "1 project" at bounding box center [690, 315] width 134 height 24
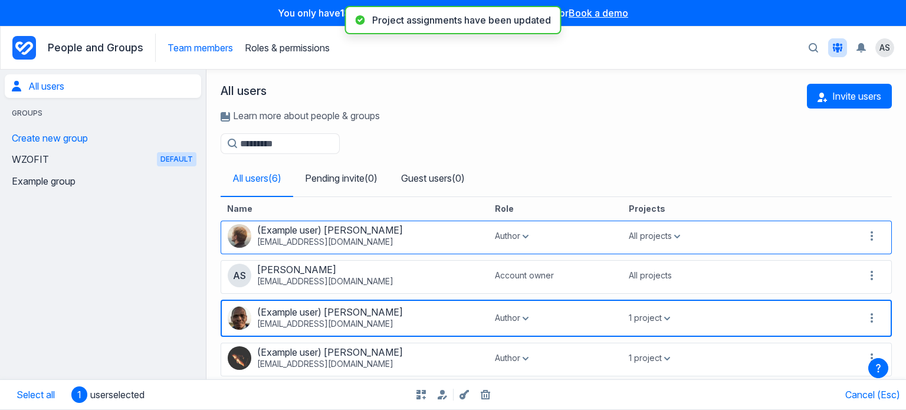
click at [650, 313] on div "1 project" at bounding box center [649, 318] width 41 height 12
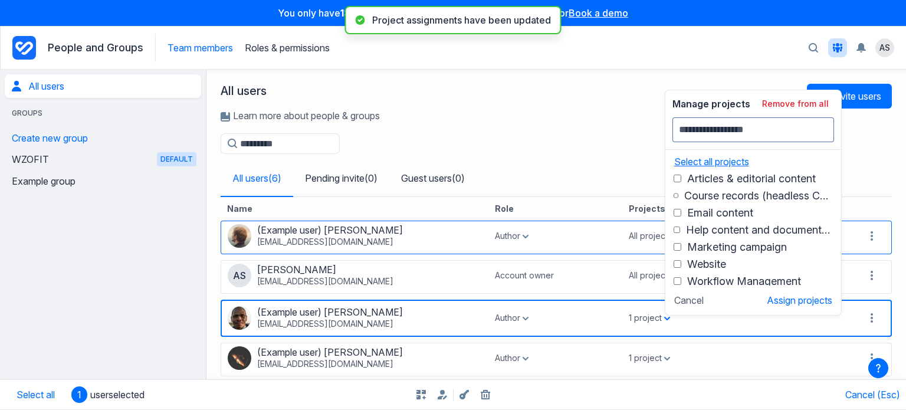
click at [726, 160] on button "Select all projects" at bounding box center [708, 162] width 81 height 12
click at [800, 301] on button "Assign projects" at bounding box center [799, 300] width 65 height 12
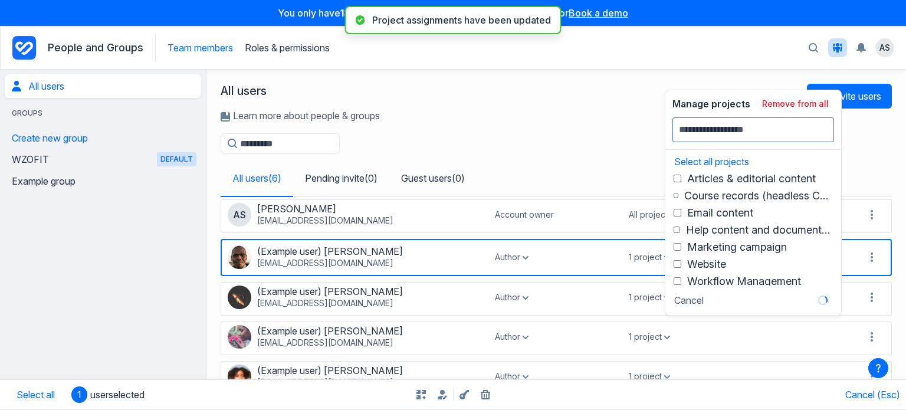
scroll to position [61, 0]
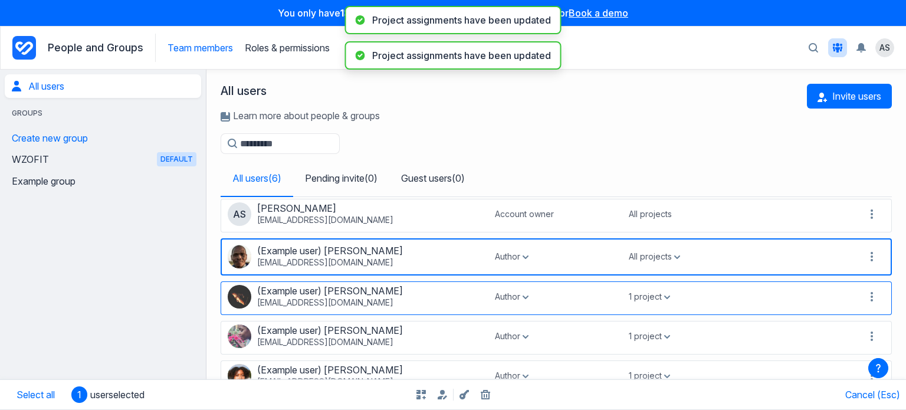
click at [653, 291] on div "1 project" at bounding box center [649, 297] width 41 height 12
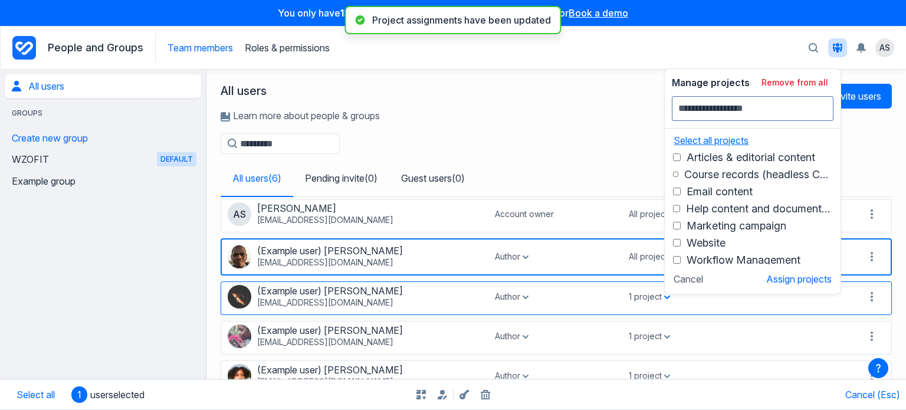
click at [686, 140] on button "Select all projects" at bounding box center [708, 140] width 81 height 12
click at [797, 275] on button "Assign projects" at bounding box center [798, 279] width 65 height 12
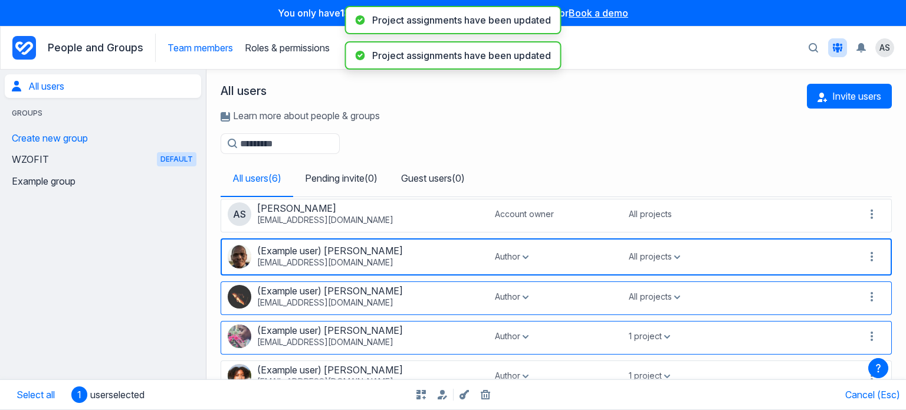
click at [641, 337] on div "1 project" at bounding box center [649, 336] width 41 height 12
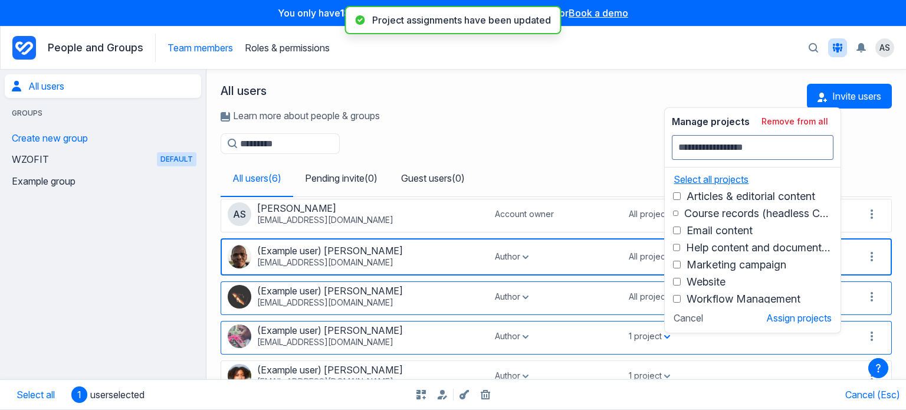
click at [714, 179] on button "Select all projects" at bounding box center [708, 179] width 81 height 12
click at [814, 315] on button "Assign projects" at bounding box center [798, 318] width 65 height 12
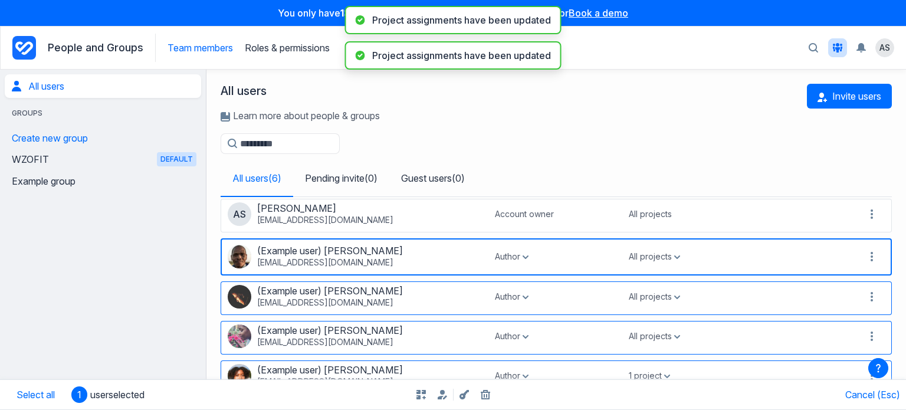
click at [638, 370] on div "1 project" at bounding box center [649, 376] width 41 height 12
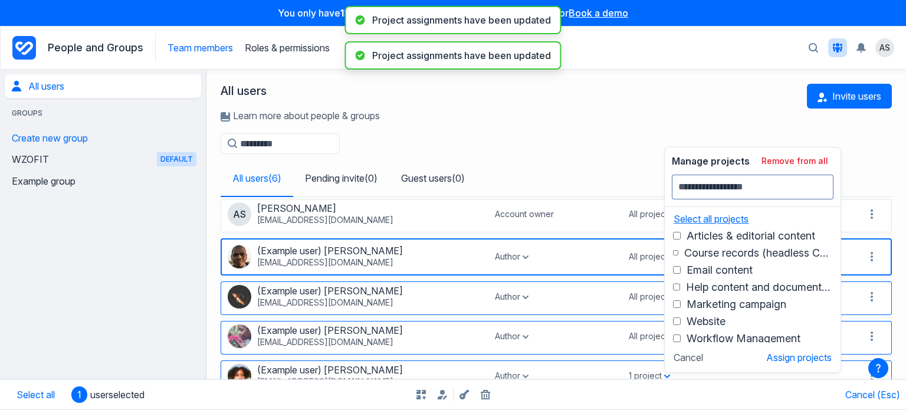
click at [734, 213] on button "Select all projects" at bounding box center [708, 219] width 81 height 12
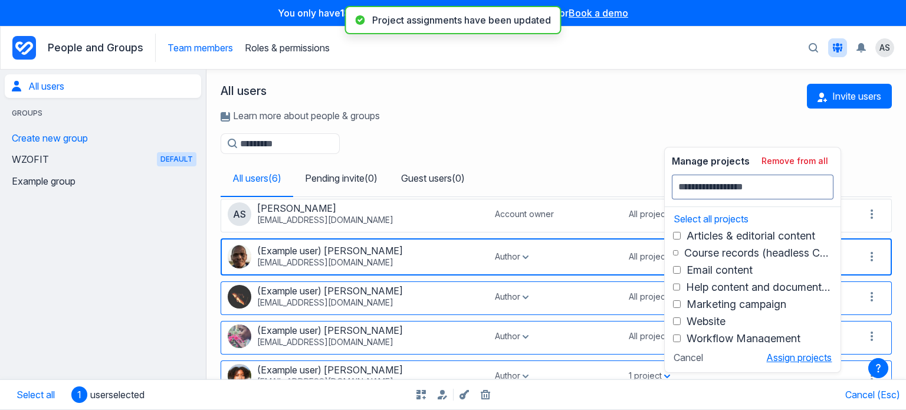
click at [807, 361] on button "Assign projects" at bounding box center [798, 357] width 65 height 12
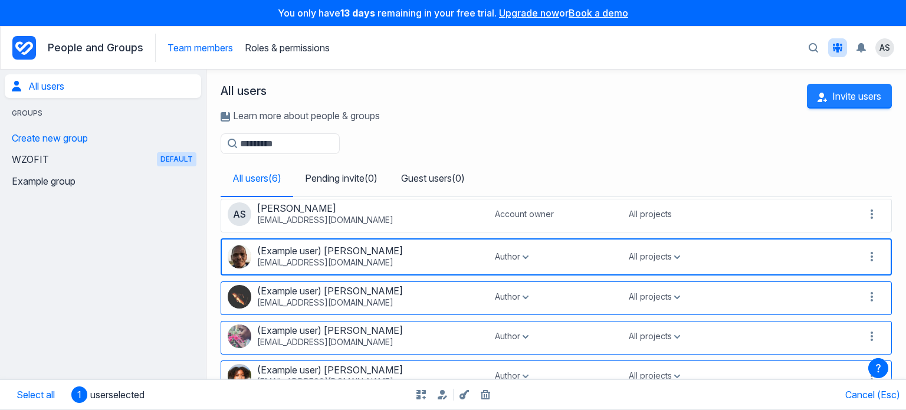
click at [849, 96] on button "Invite users" at bounding box center [849, 96] width 85 height 25
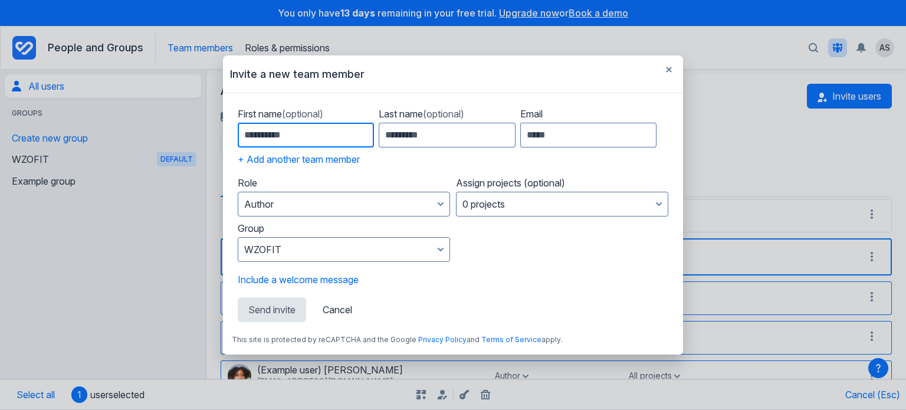
click at [333, 140] on input "First name (optional)" at bounding box center [306, 135] width 136 height 25
type input "*"
type input "***"
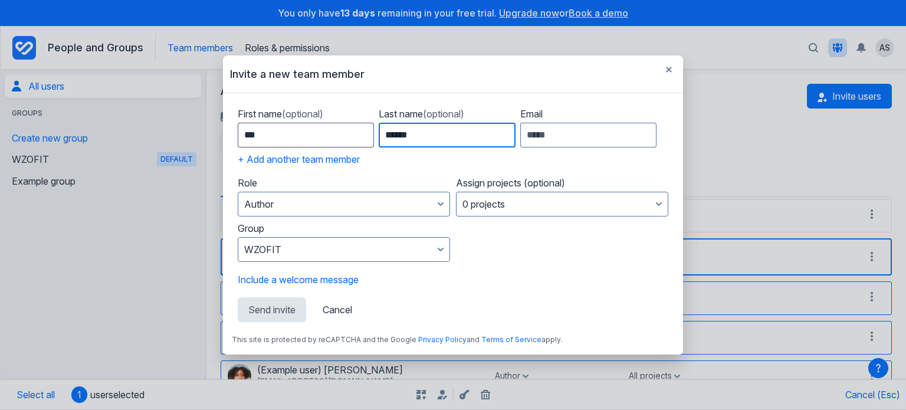
type input "******"
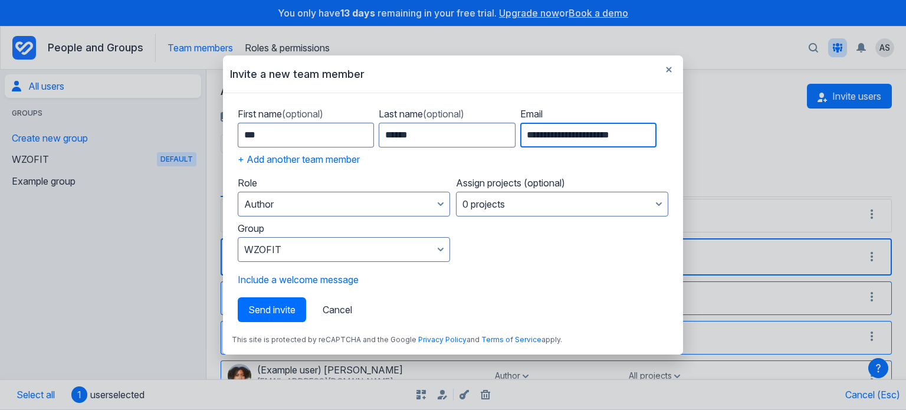
click at [531, 139] on input "**********" at bounding box center [588, 135] width 136 height 25
type input "**********"
click at [286, 306] on span "Send invite" at bounding box center [271, 310] width 47 height 12
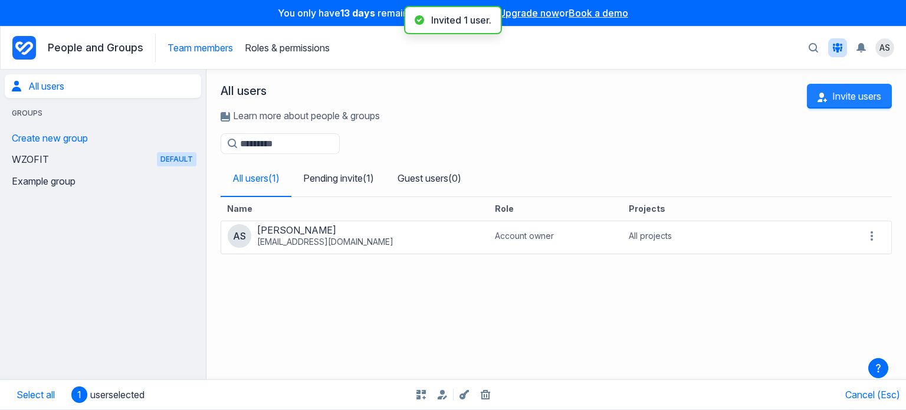
scroll to position [0, 0]
click at [374, 175] on link "Pending invite ( 1 )" at bounding box center [338, 177] width 94 height 35
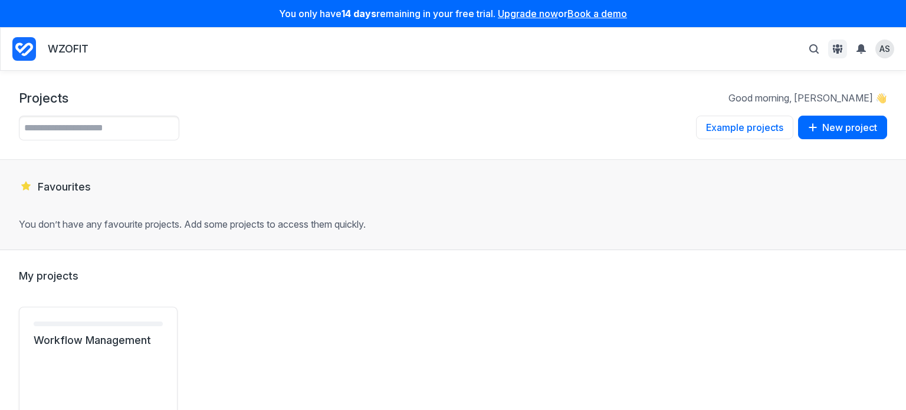
click at [830, 55] on span "View People & Groups" at bounding box center [837, 49] width 14 height 14
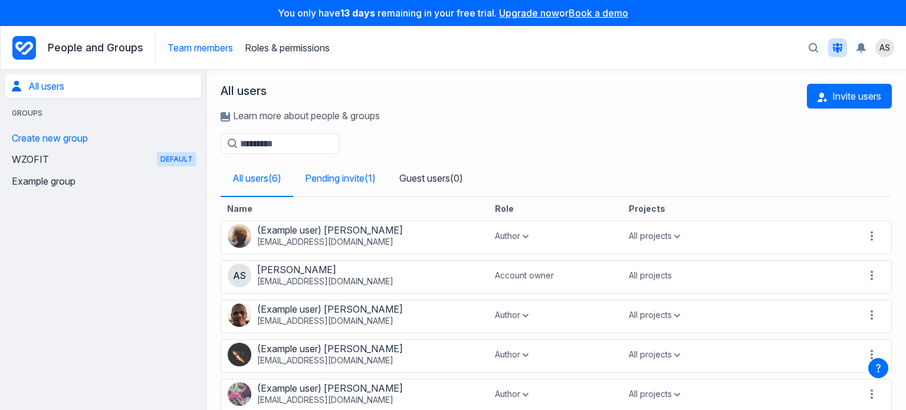
click at [330, 179] on link "Pending invite ( 1 )" at bounding box center [340, 177] width 94 height 35
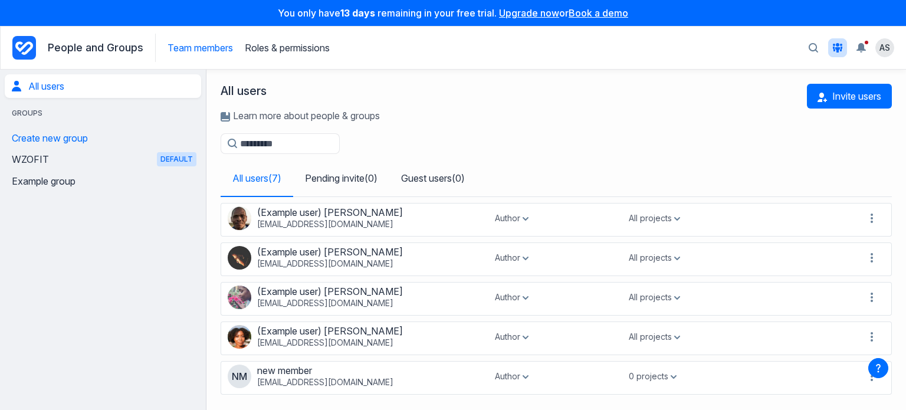
scroll to position [97, 0]
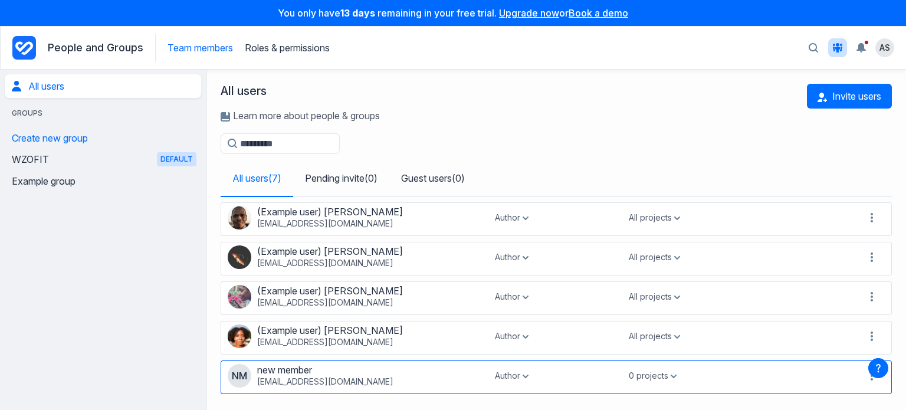
click at [650, 373] on div "0 projects" at bounding box center [653, 376] width 48 height 12
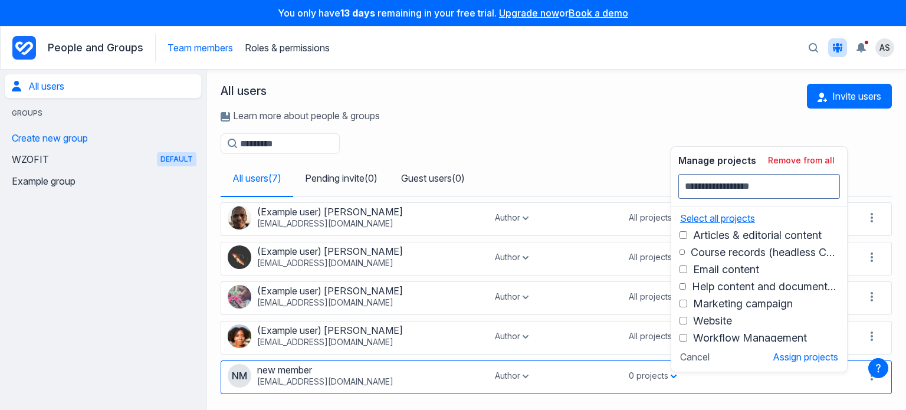
click at [717, 212] on button "Select all projects" at bounding box center [714, 218] width 81 height 12
click at [790, 354] on button "Assign projects" at bounding box center [804, 357] width 65 height 12
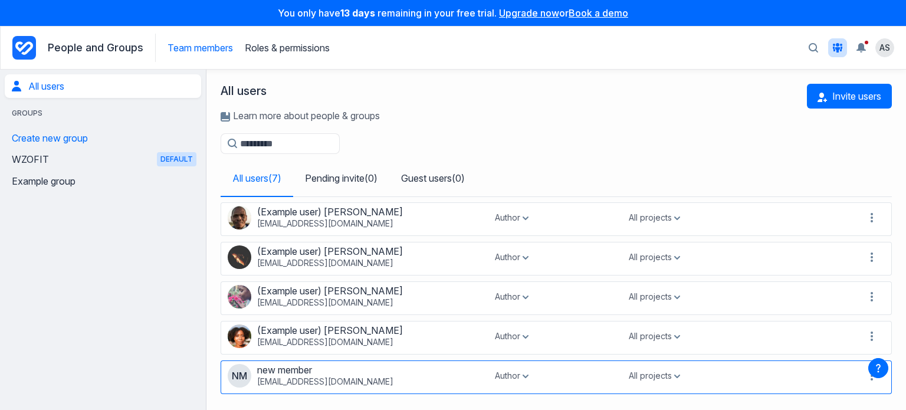
click at [25, 54] on icon "Project Dashboard" at bounding box center [24, 48] width 18 height 14
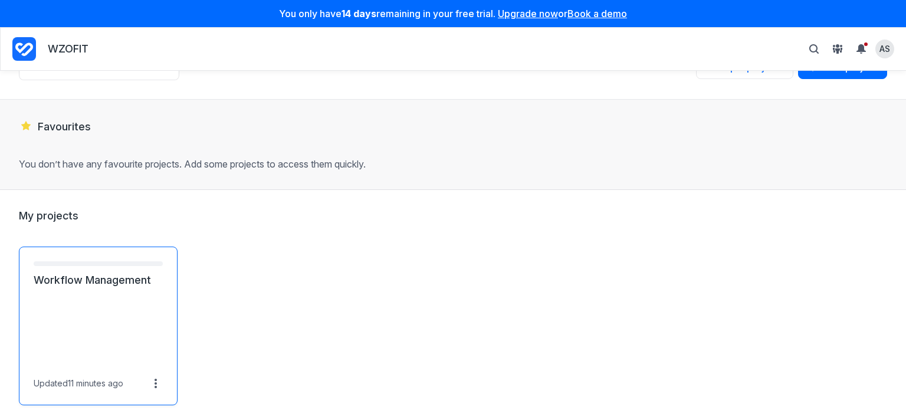
scroll to position [109, 0]
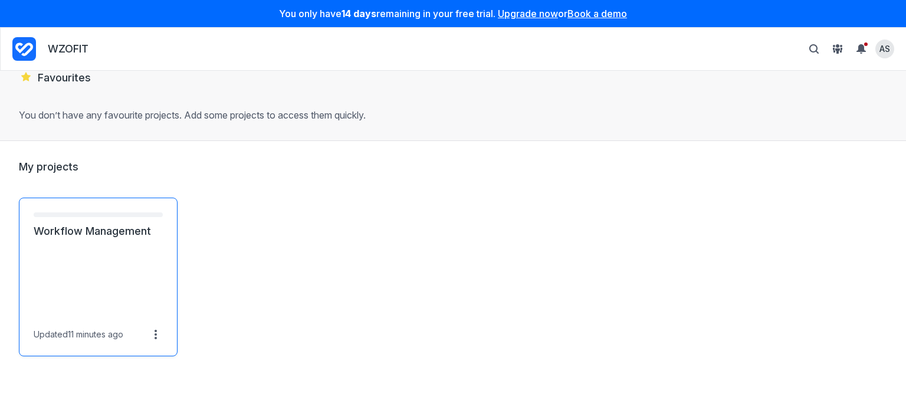
click at [117, 238] on link "Workflow Management" at bounding box center [98, 231] width 129 height 14
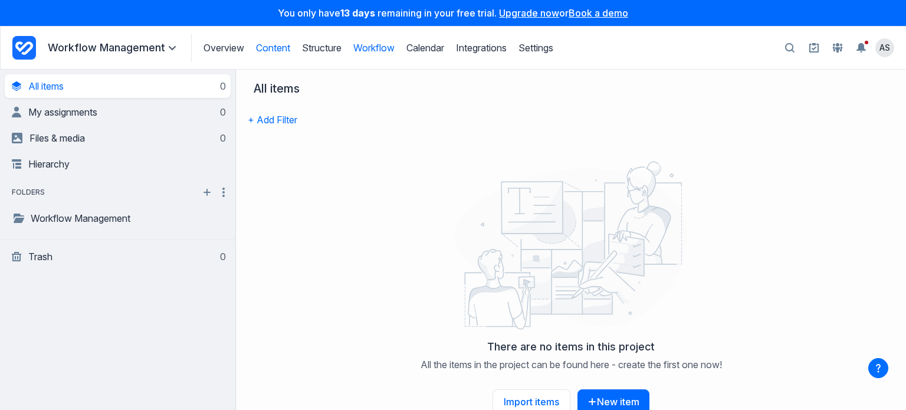
click at [377, 48] on link "Workflow" at bounding box center [373, 48] width 41 height 12
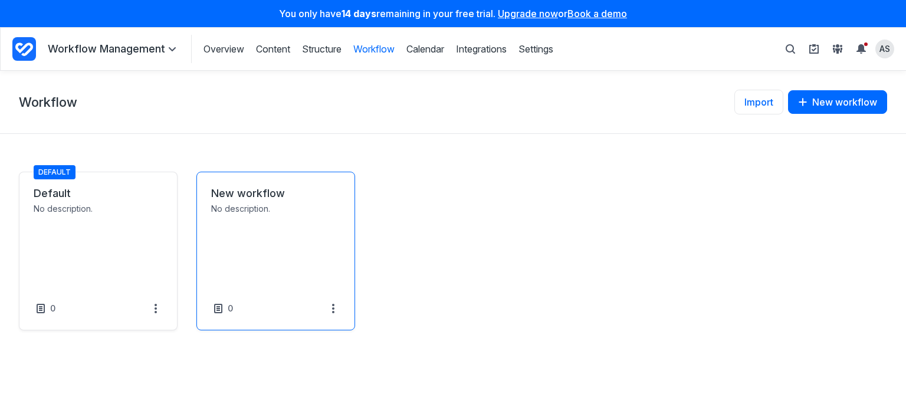
drag, startPoint x: 0, startPoint y: 0, endPoint x: 304, endPoint y: 234, distance: 383.5
click at [304, 200] on link "New workflow" at bounding box center [275, 193] width 129 height 14
select select "*****"
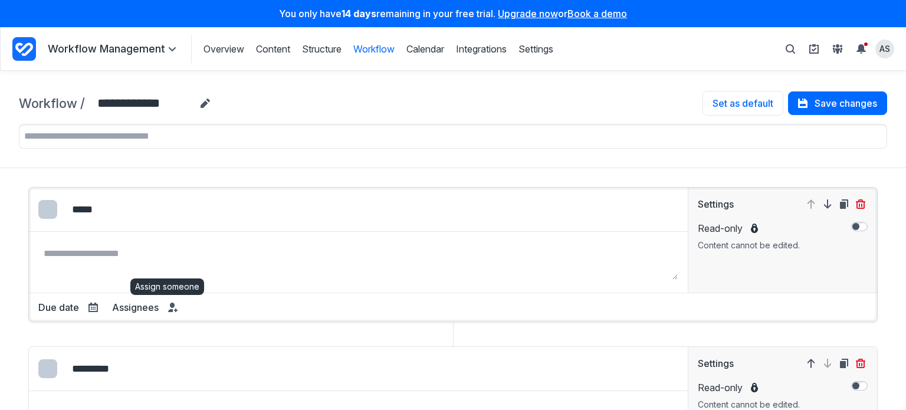
click at [168, 308] on icon at bounding box center [172, 307] width 9 height 9
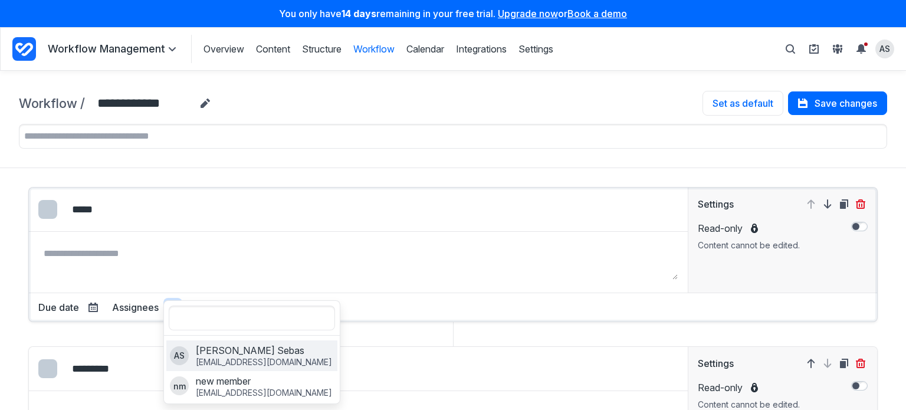
click at [210, 346] on p "Antony Sebas" at bounding box center [264, 350] width 136 height 13
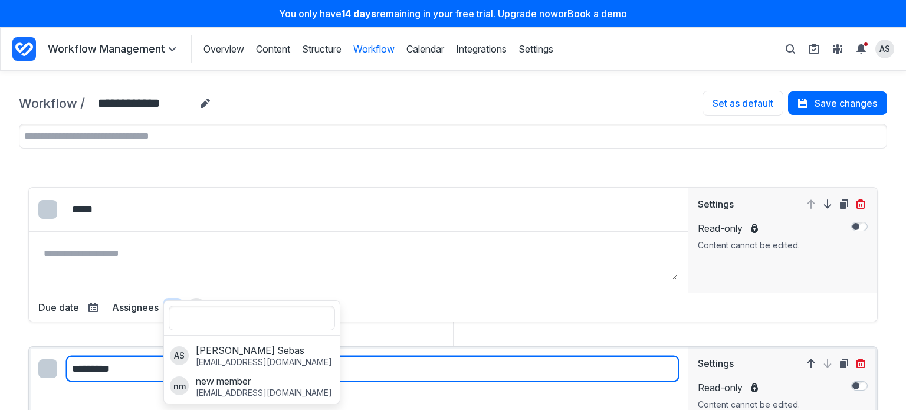
click at [479, 368] on input "*********" at bounding box center [372, 368] width 611 height 25
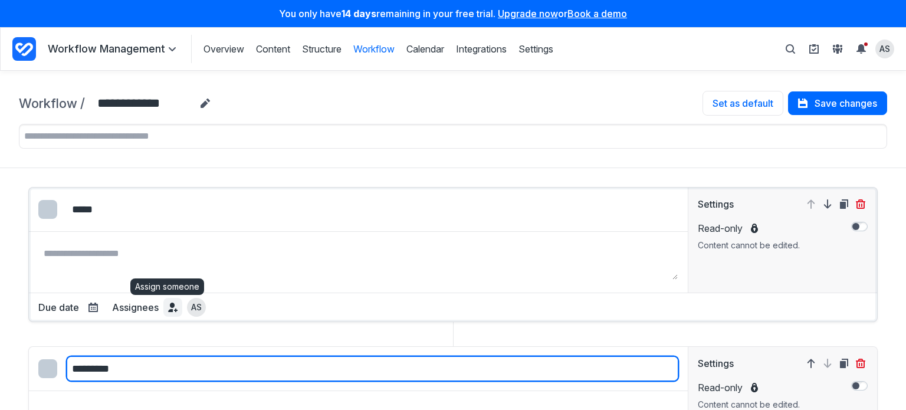
click at [166, 313] on span at bounding box center [173, 307] width 14 height 14
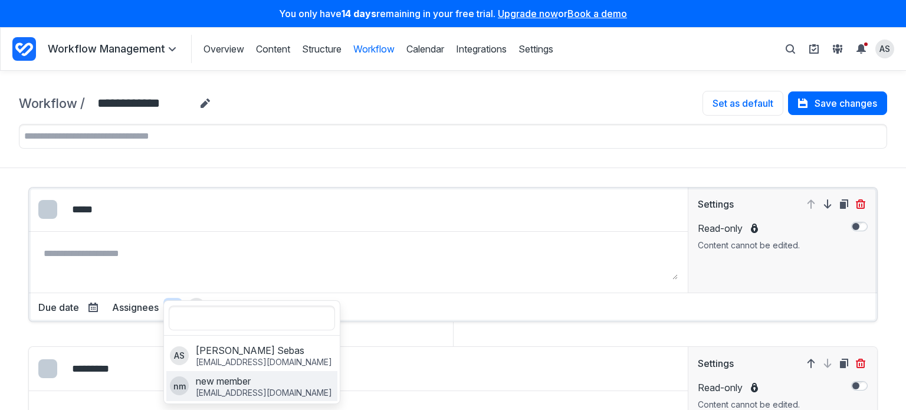
click at [219, 379] on p "new member" at bounding box center [264, 380] width 136 height 13
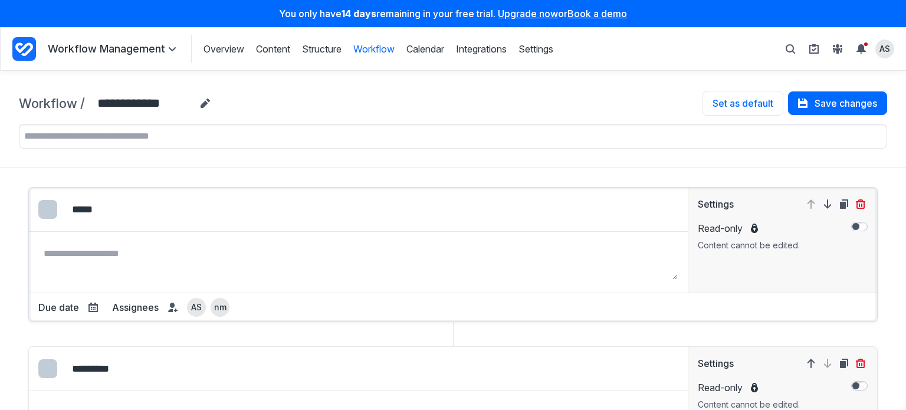
click at [610, 308] on div "Due date Dynamic Fixed Duration value * Select the period of time **** ***** **…" at bounding box center [453, 301] width 848 height 19
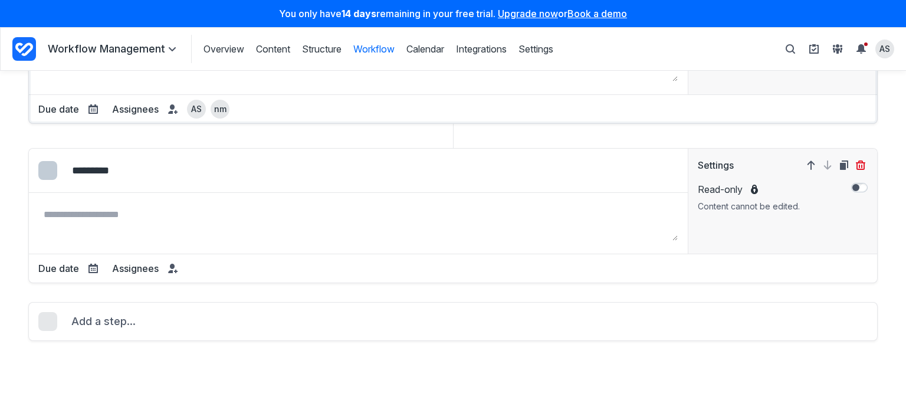
scroll to position [203, 0]
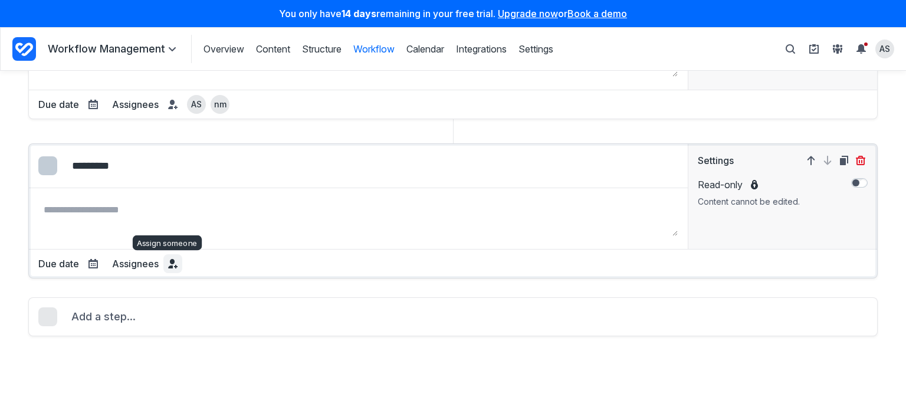
click at [174, 265] on icon at bounding box center [176, 267] width 4 height 4
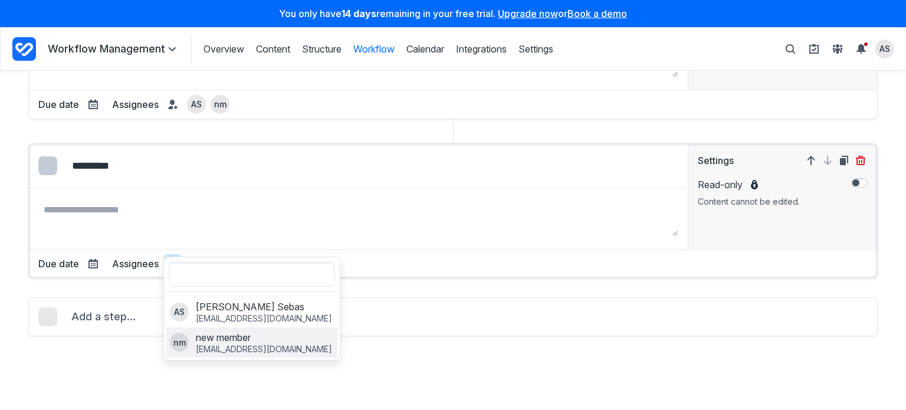
click at [238, 344] on p "testuser310192@gmail.com" at bounding box center [264, 349] width 136 height 11
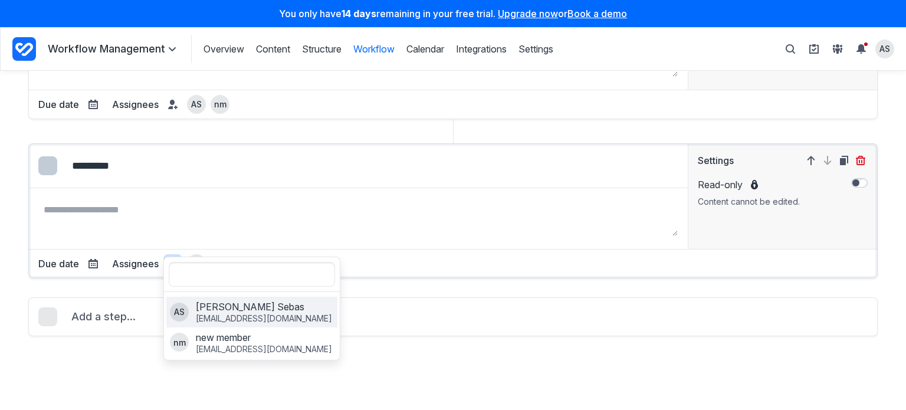
click at [236, 320] on p "antonysebas@wzofit.com" at bounding box center [264, 318] width 136 height 11
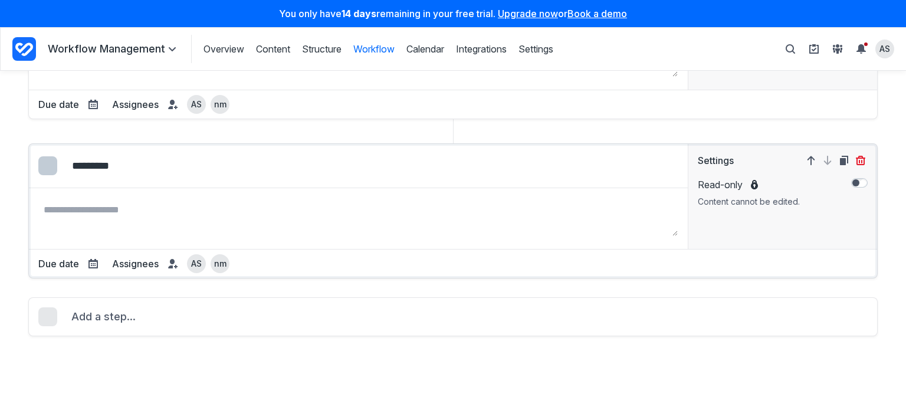
click at [403, 262] on div "Due date Dynamic Fixed Duration value * Select the period of time **** ***** **…" at bounding box center [453, 258] width 848 height 19
click at [152, 316] on button "Add a step..." at bounding box center [452, 316] width 849 height 39
select select "*****"
click at [110, 315] on span "Add a step..." at bounding box center [103, 317] width 64 height 17
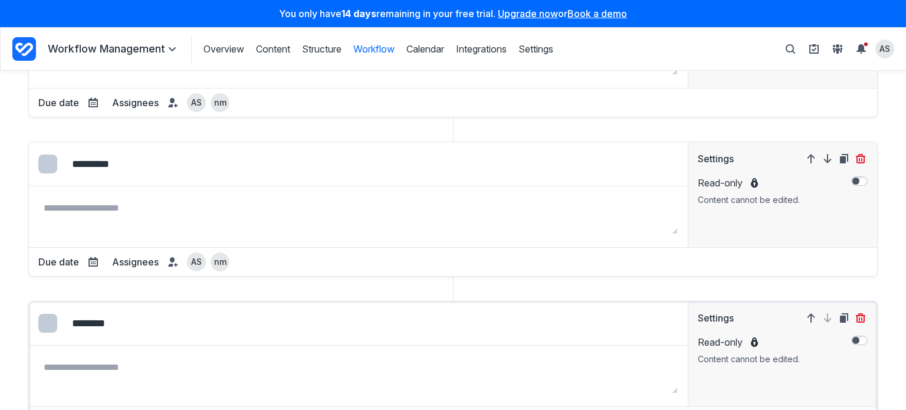
scroll to position [445, 0]
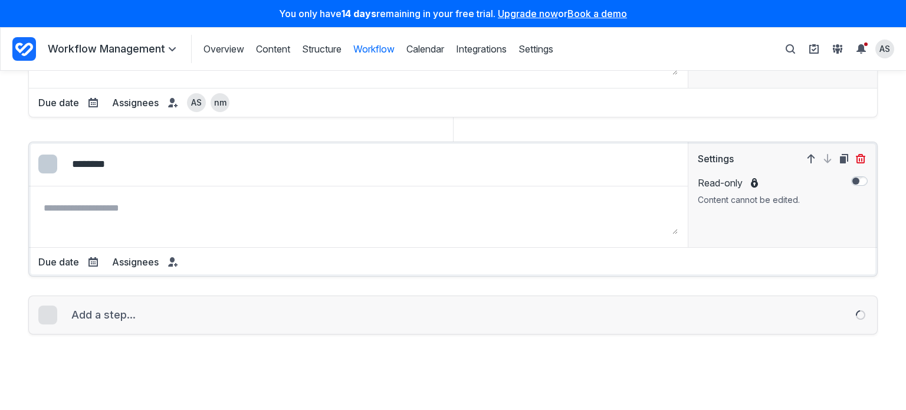
select select "*****"
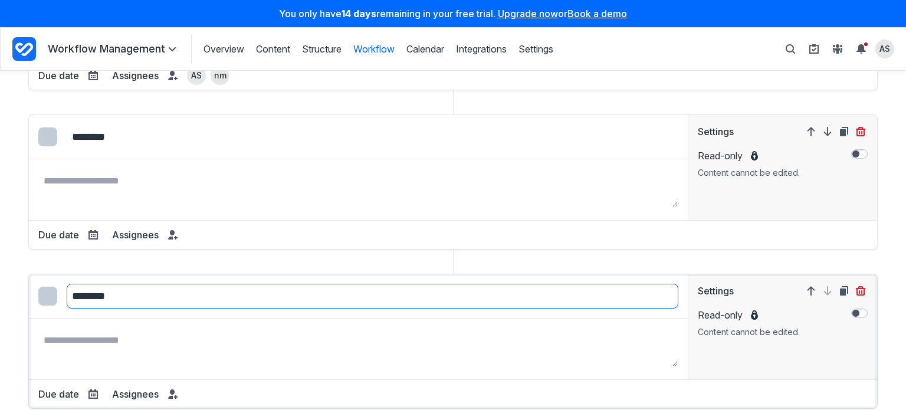
scroll to position [268, 0]
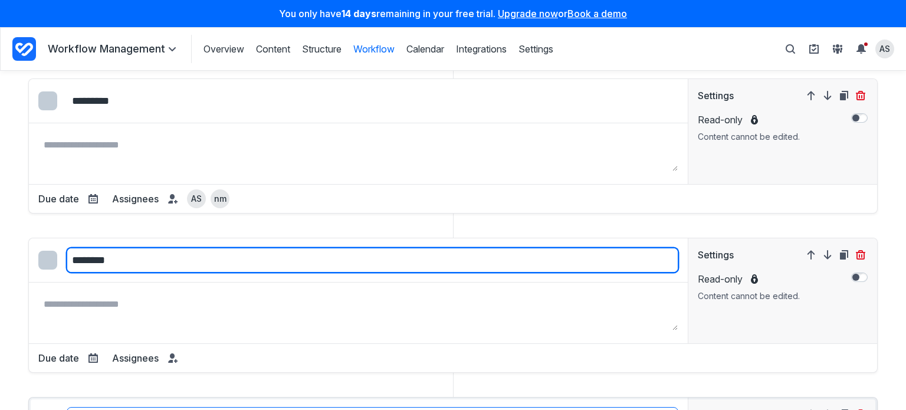
click at [137, 252] on input "********" at bounding box center [372, 260] width 611 height 25
type input "*"
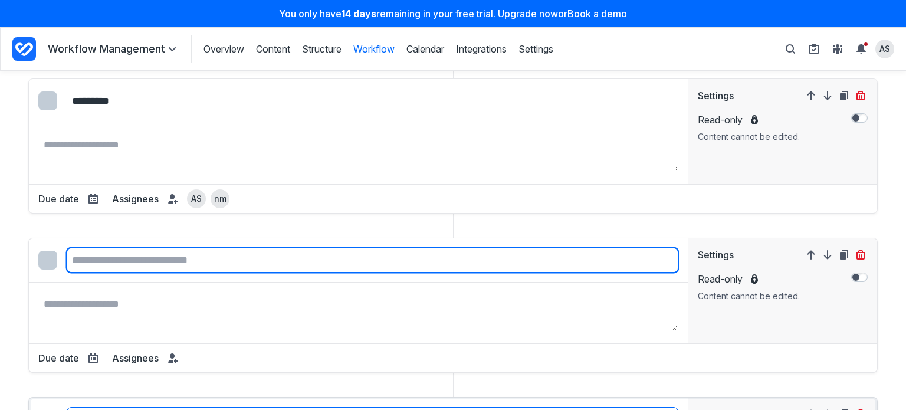
type input "*"
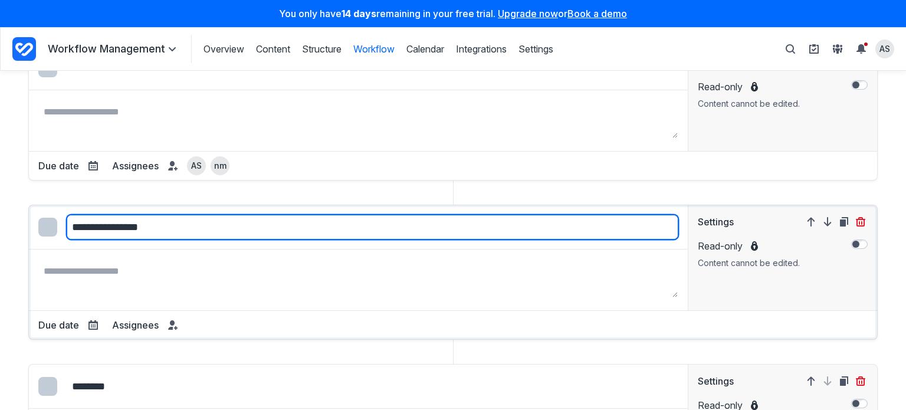
scroll to position [327, 0]
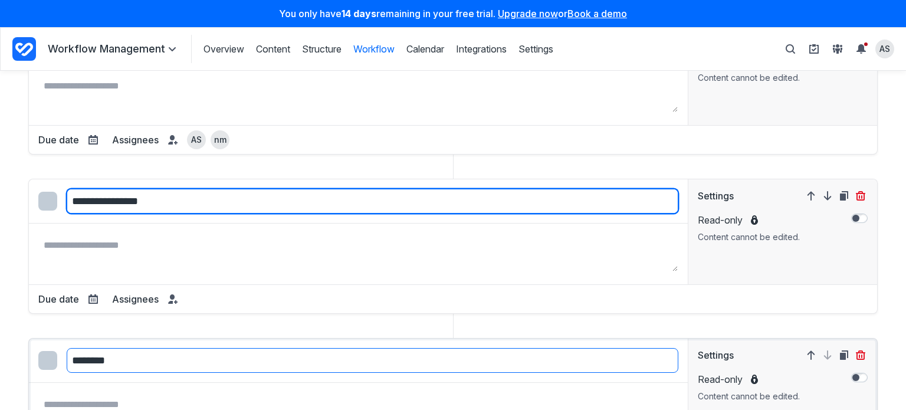
type input "**********"
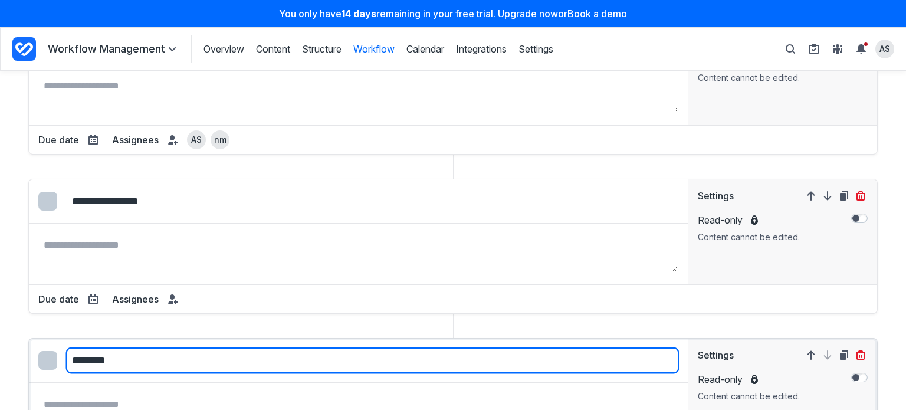
click at [94, 358] on input "********" at bounding box center [372, 360] width 611 height 25
type input "*"
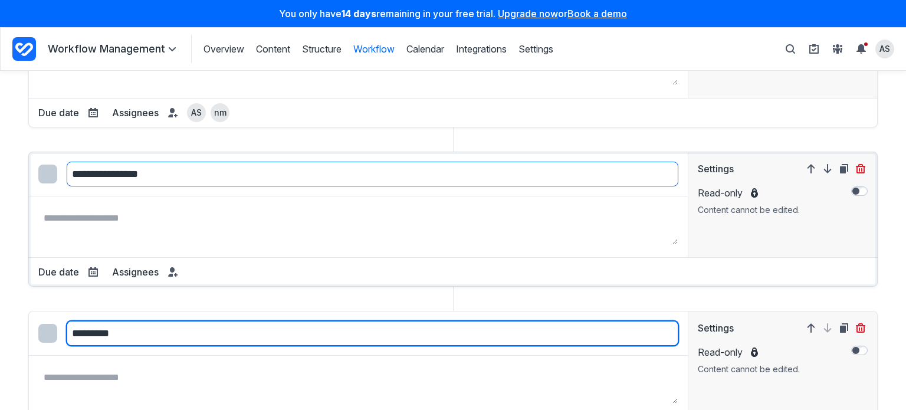
scroll to position [472, 0]
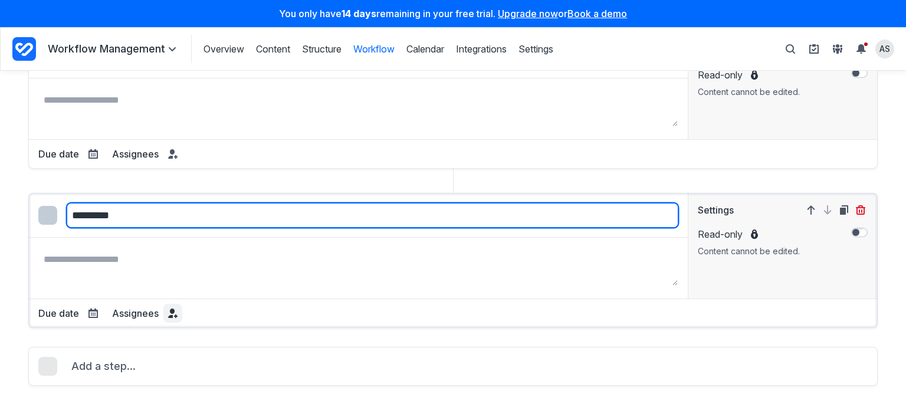
click at [172, 313] on span at bounding box center [173, 313] width 14 height 14
type input "*********"
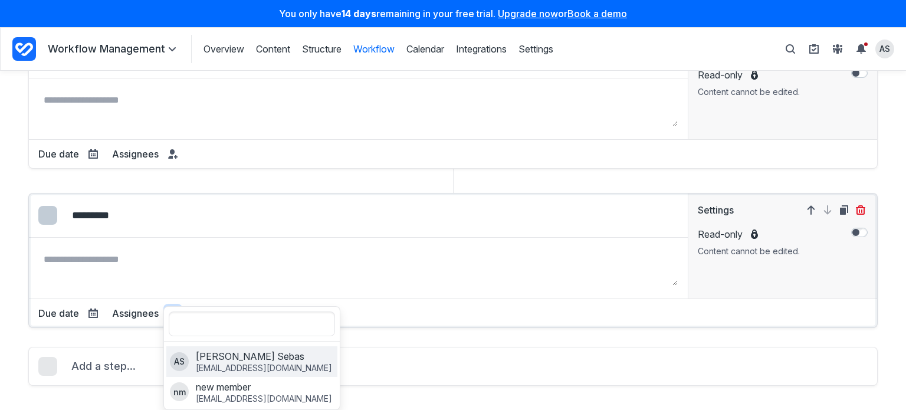
click at [216, 353] on p "Antony Sebas" at bounding box center [264, 356] width 136 height 13
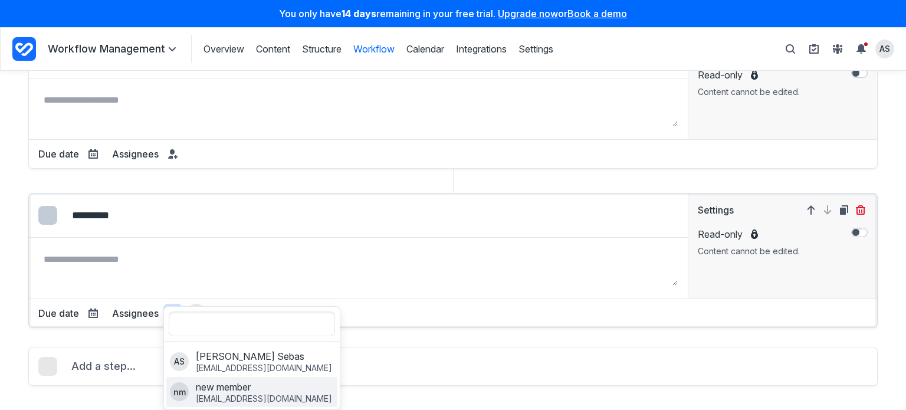
click at [286, 389] on p "new member" at bounding box center [264, 386] width 136 height 13
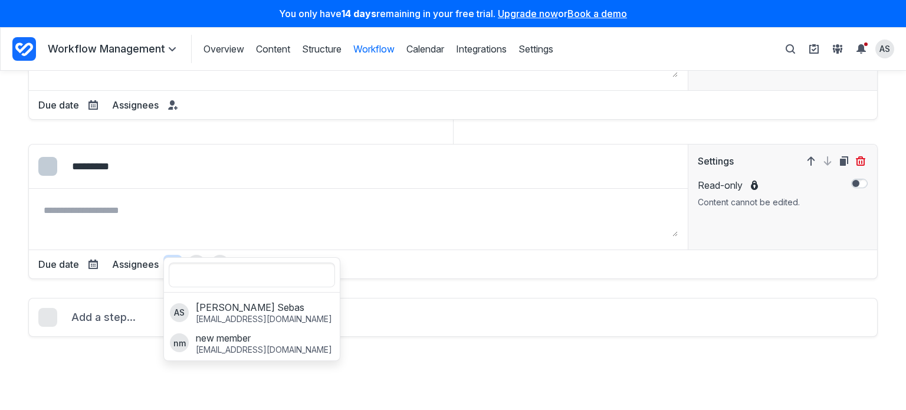
click at [436, 371] on div "**********" at bounding box center [453, 240] width 906 height 339
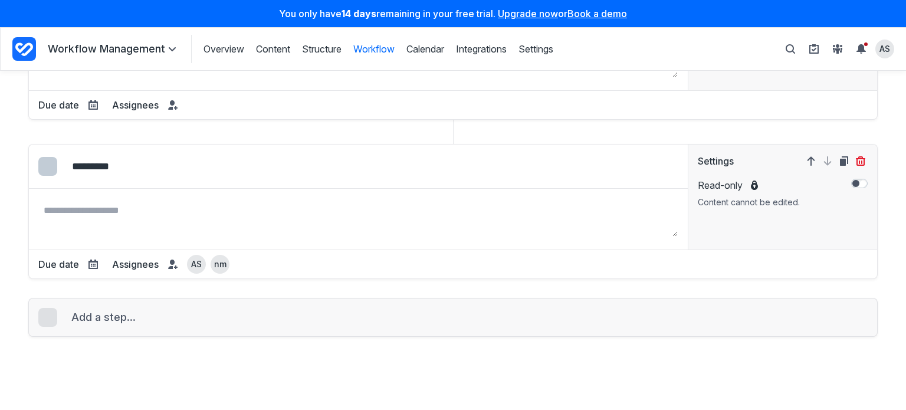
scroll to position [344, 0]
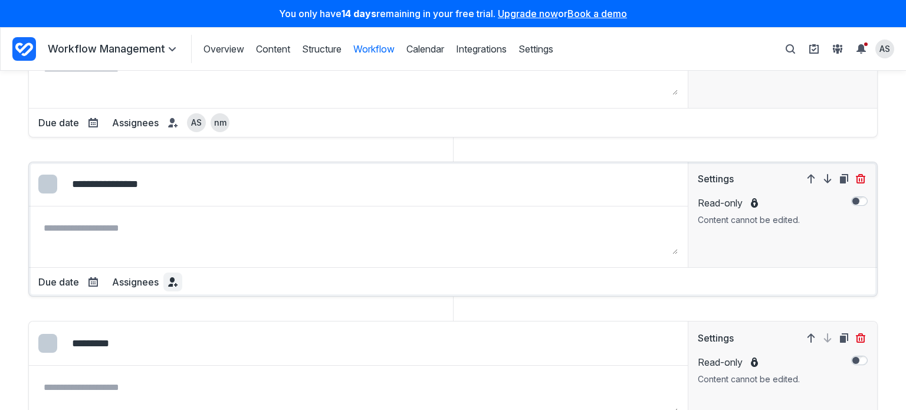
click at [170, 279] on icon at bounding box center [172, 279] width 5 height 5
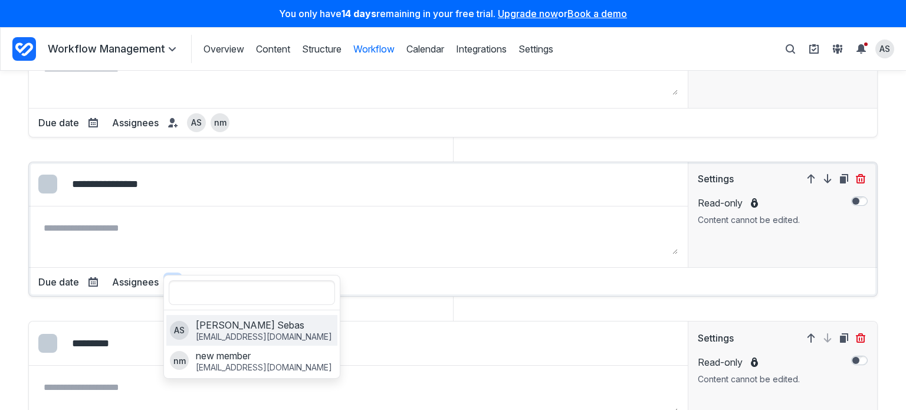
click at [224, 325] on p "Antony Sebas" at bounding box center [264, 324] width 136 height 13
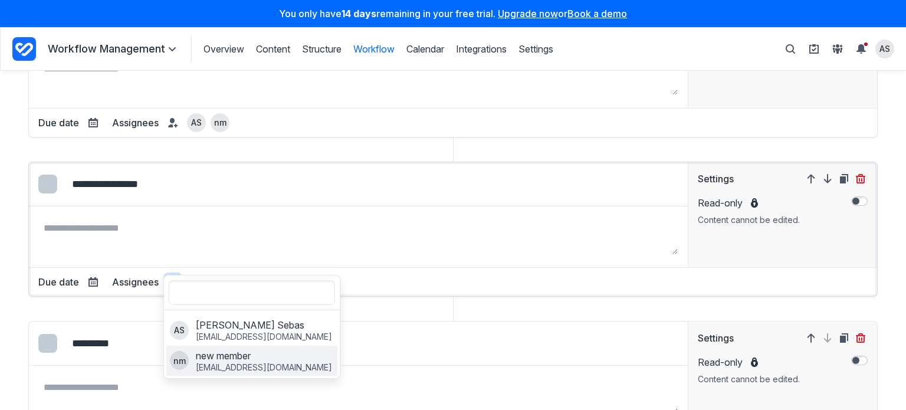
click at [226, 353] on p "new member" at bounding box center [264, 355] width 136 height 13
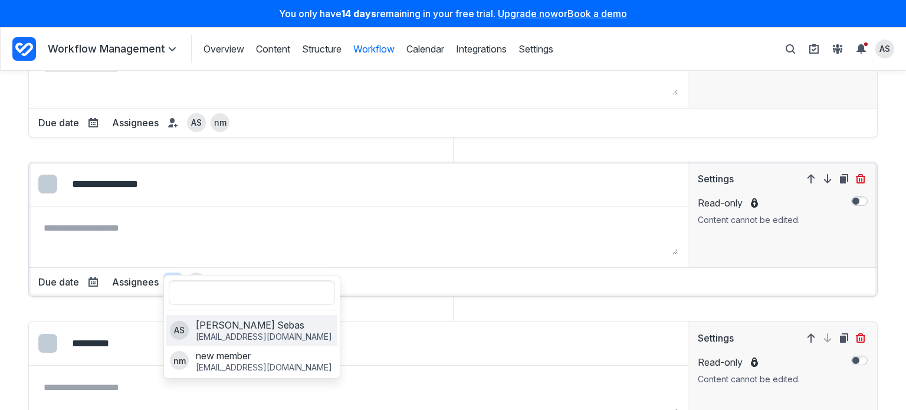
click at [312, 320] on label "AS Antony Sebas antonysebas@wzofit.com" at bounding box center [251, 330] width 171 height 31
click at [891, 305] on form "**********" at bounding box center [453, 120] width 906 height 787
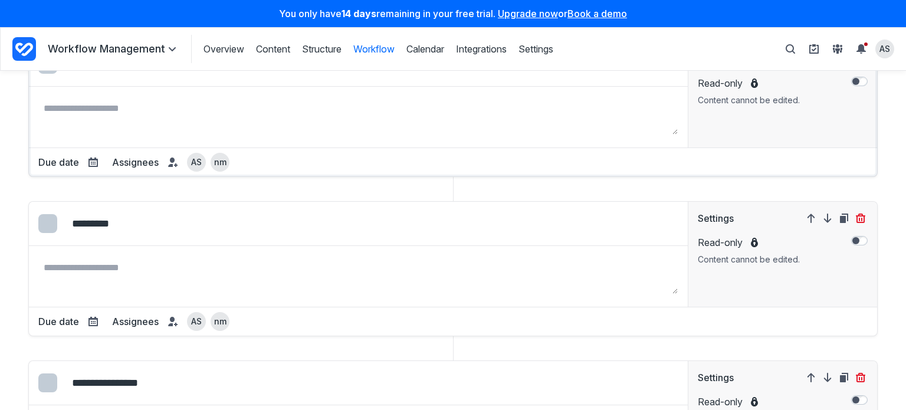
scroll to position [0, 0]
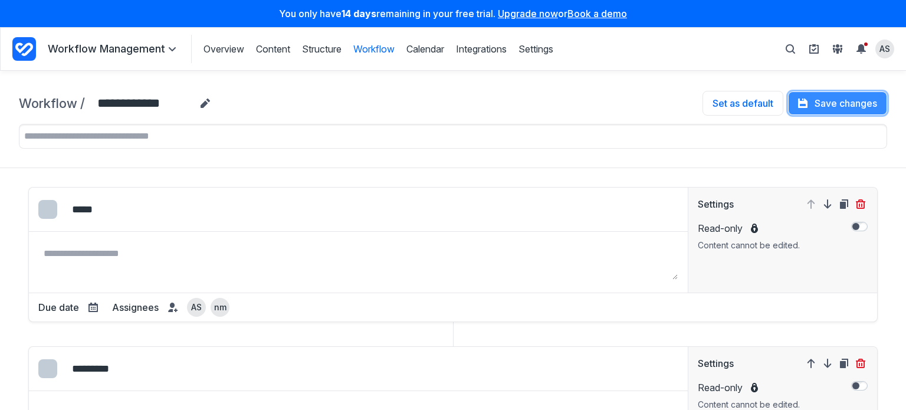
click at [823, 106] on button "Save changes" at bounding box center [837, 103] width 99 height 24
click at [802, 94] on button "Save changes" at bounding box center [837, 103] width 99 height 24
click at [217, 48] on link "Overview" at bounding box center [223, 48] width 41 height 13
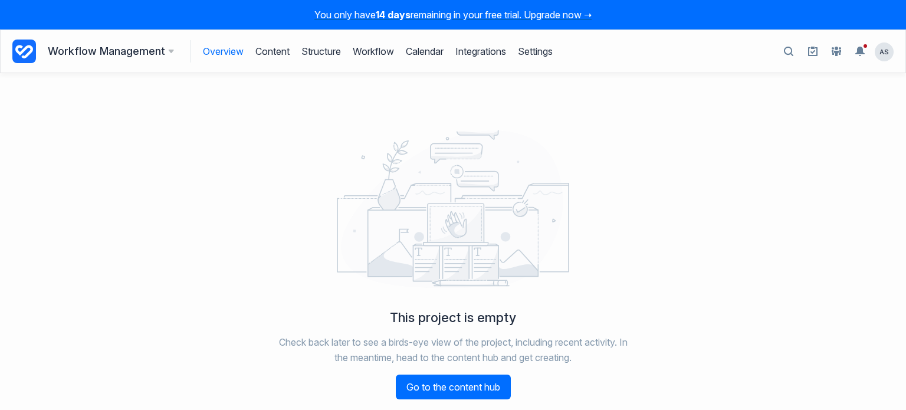
click at [107, 53] on h3 "Workflow Management" at bounding box center [111, 51] width 126 height 17
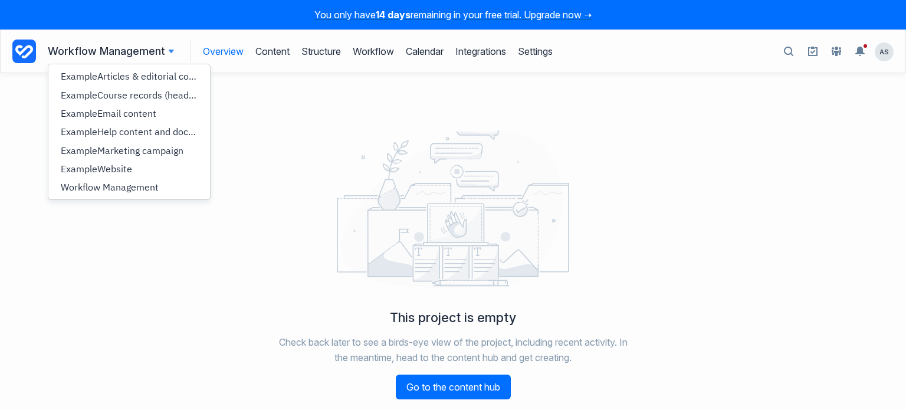
click at [445, 156] on img at bounding box center [453, 208] width 258 height 177
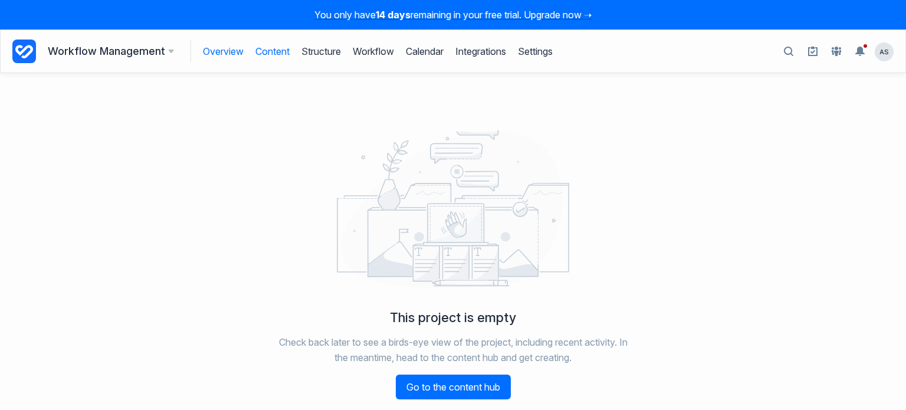
click at [271, 53] on link "Content" at bounding box center [272, 51] width 34 height 22
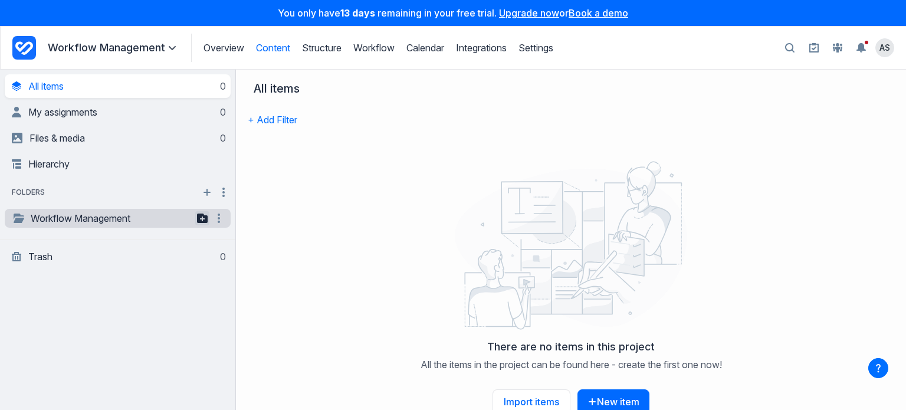
click at [199, 216] on icon "button" at bounding box center [202, 217] width 11 height 9
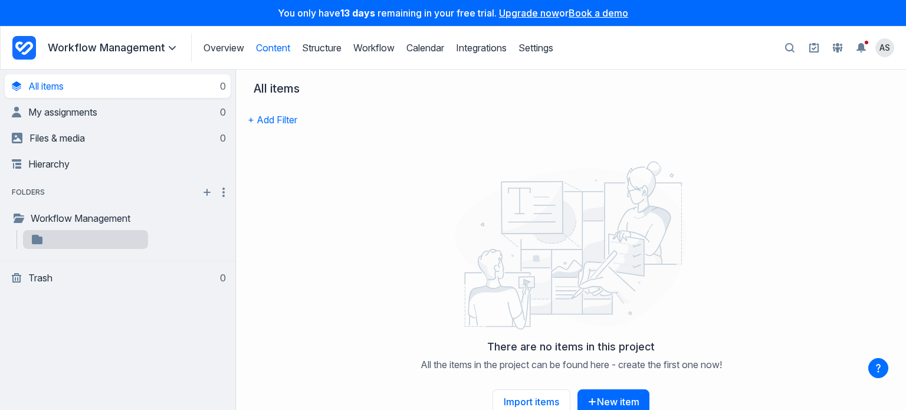
click at [142, 242] on input "Folder name" at bounding box center [93, 240] width 99 height 12
type input "*"
type input "**********"
click at [304, 262] on div at bounding box center [571, 245] width 656 height 177
click at [71, 244] on input "**********" at bounding box center [93, 240] width 99 height 12
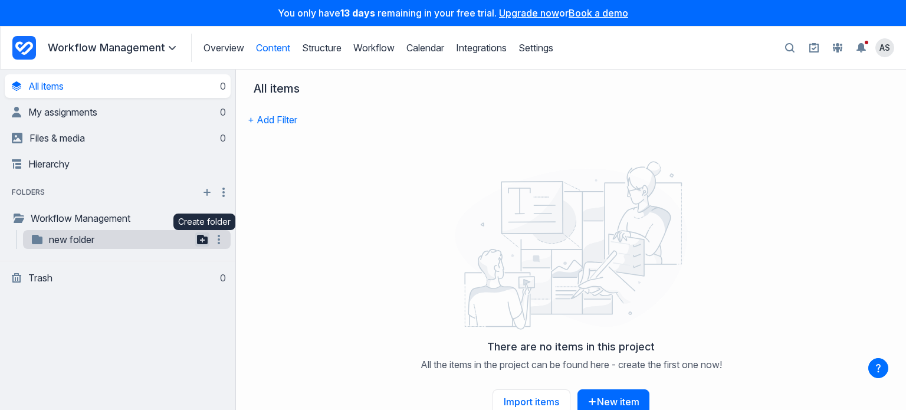
click at [198, 242] on icon "button" at bounding box center [202, 239] width 11 height 9
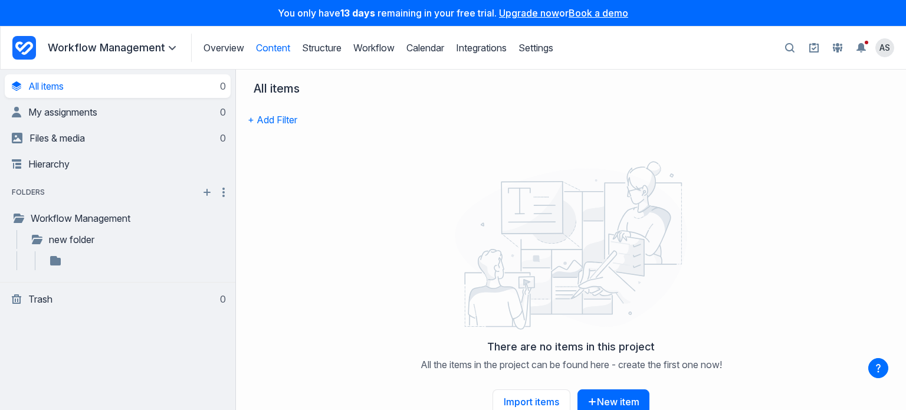
scroll to position [17, 0]
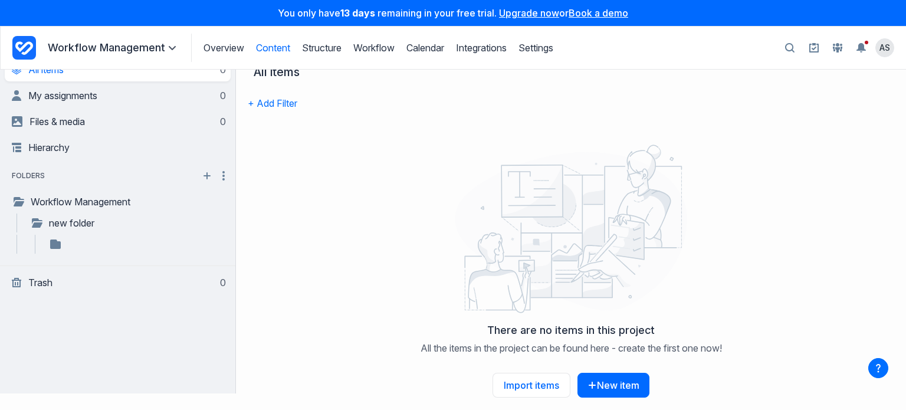
click at [543, 399] on div "There are no items in this project All the items in the project can be found he…" at bounding box center [571, 360] width 656 height 86
click at [544, 389] on link "Import items" at bounding box center [531, 385] width 78 height 25
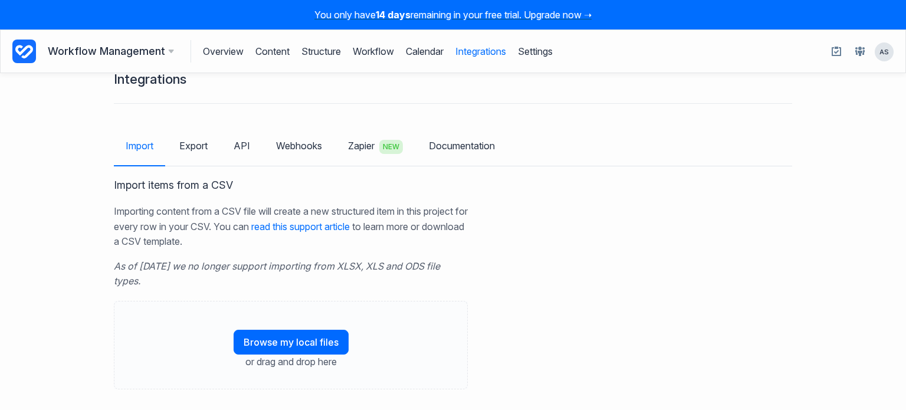
scroll to position [28, 0]
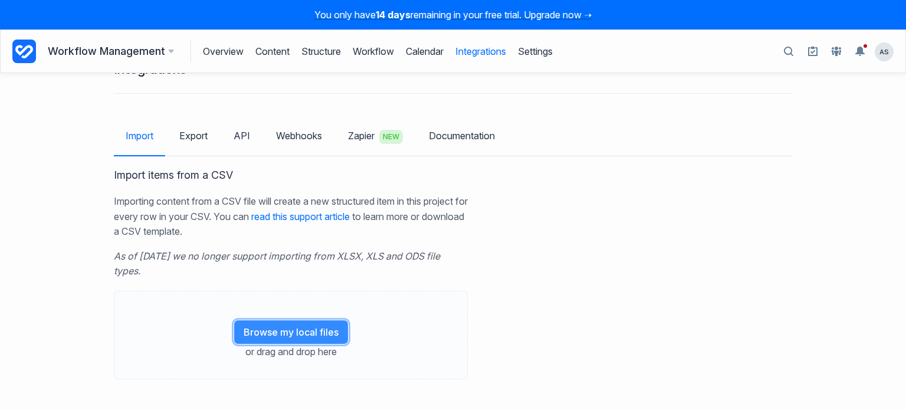
click at [259, 336] on button "Browse my local files" at bounding box center [291, 332] width 115 height 25
click at [304, 330] on button "Browse my local files" at bounding box center [291, 332] width 115 height 25
